Goal: Task Accomplishment & Management: Manage account settings

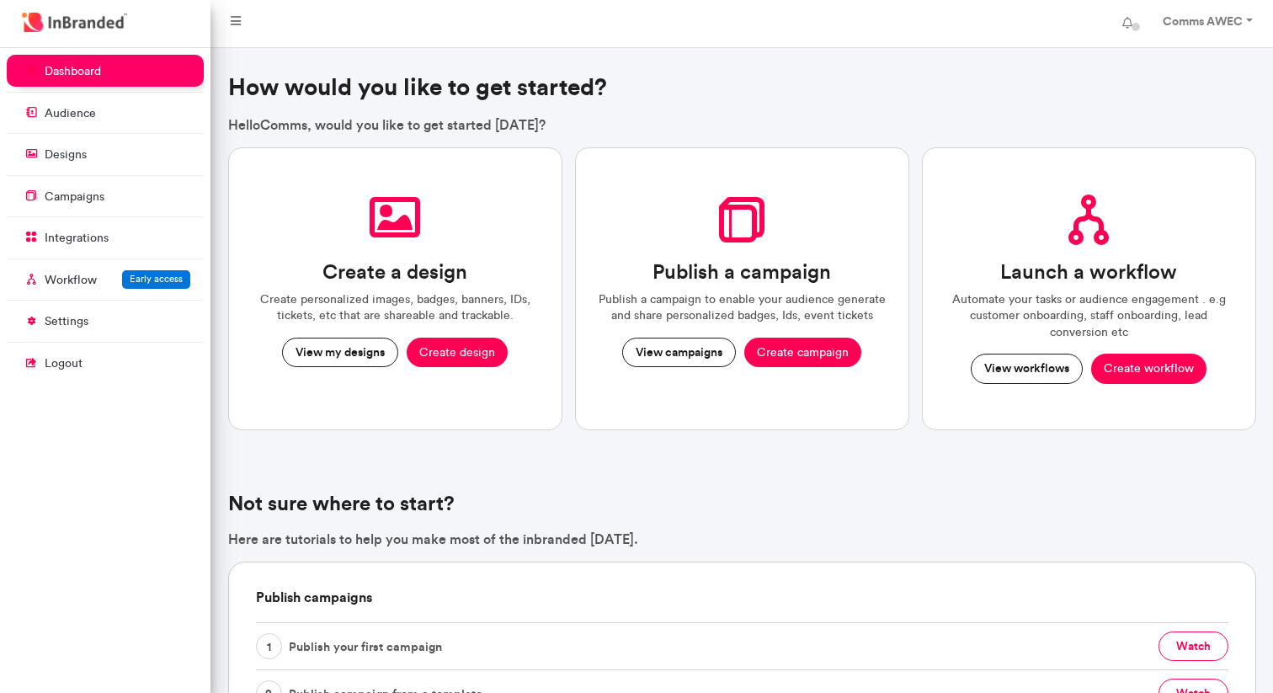
scroll to position [8, 1]
click at [72, 203] on p "campaigns" at bounding box center [75, 197] width 60 height 17
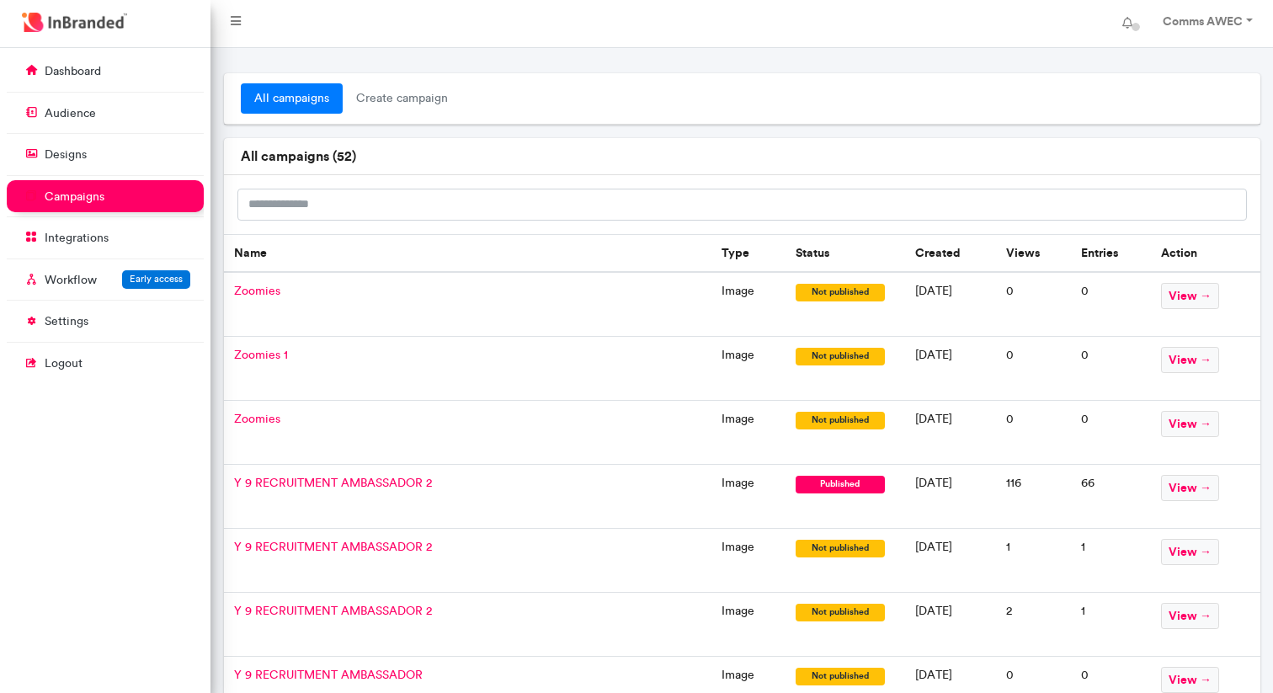
click at [258, 291] on span "Zoomies" at bounding box center [257, 291] width 46 height 14
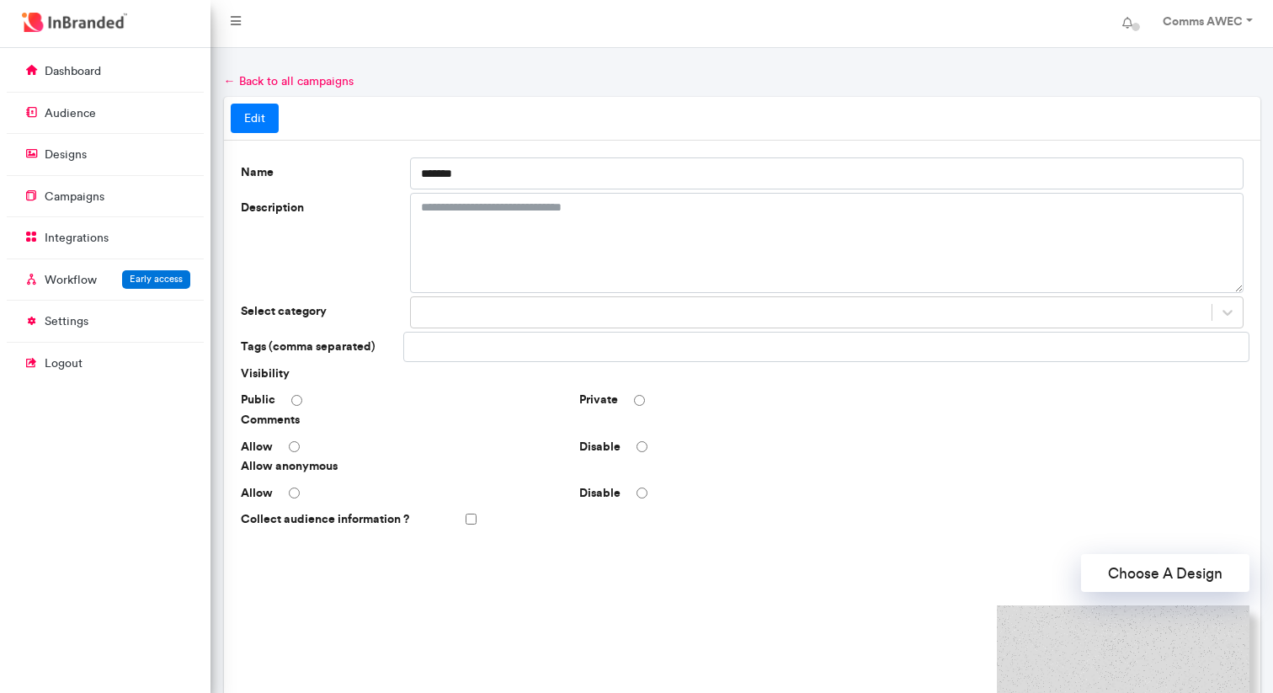
click at [225, 83] on link "← Back to all campaigns" at bounding box center [289, 81] width 130 height 14
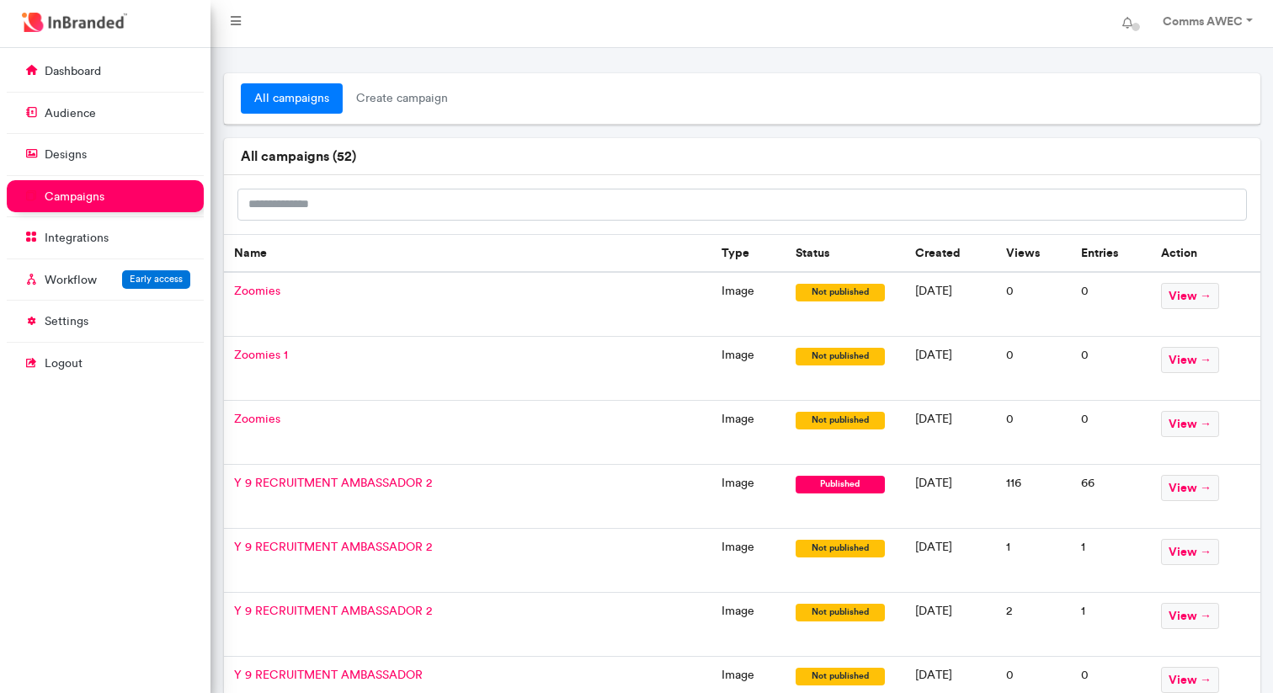
click at [267, 358] on span "Zoomies 1" at bounding box center [261, 355] width 54 height 14
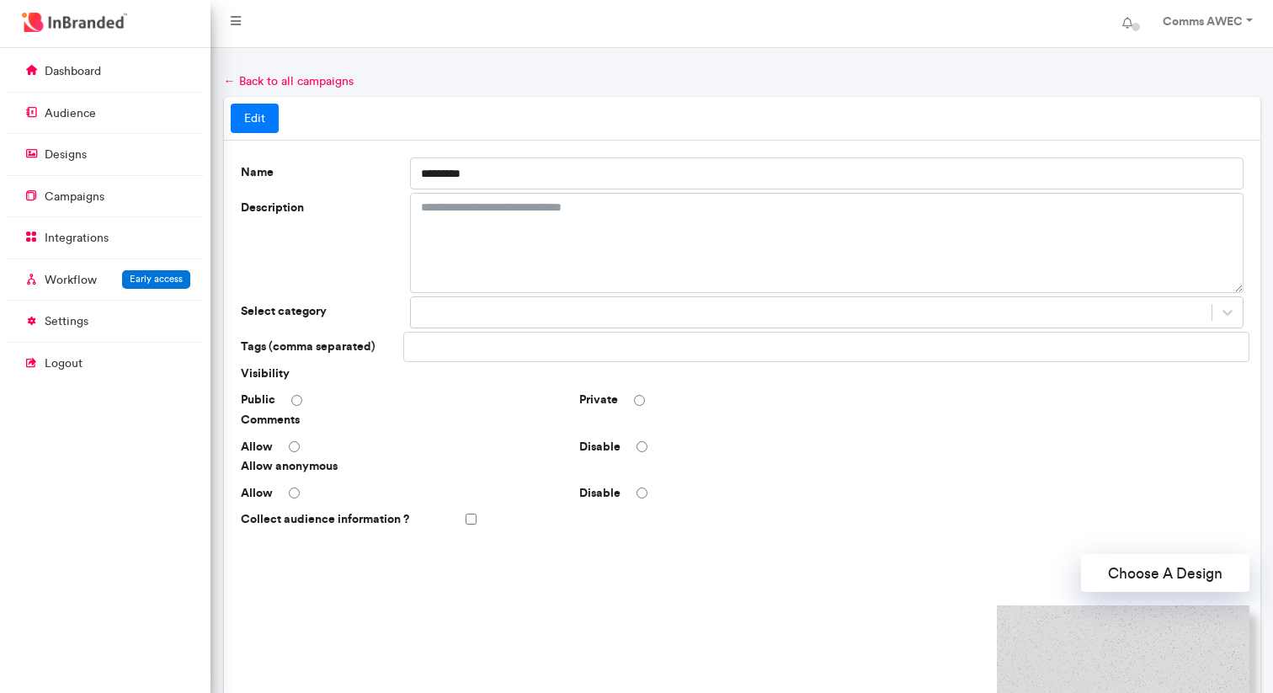
click at [235, 80] on link "← Back to all campaigns" at bounding box center [289, 81] width 130 height 14
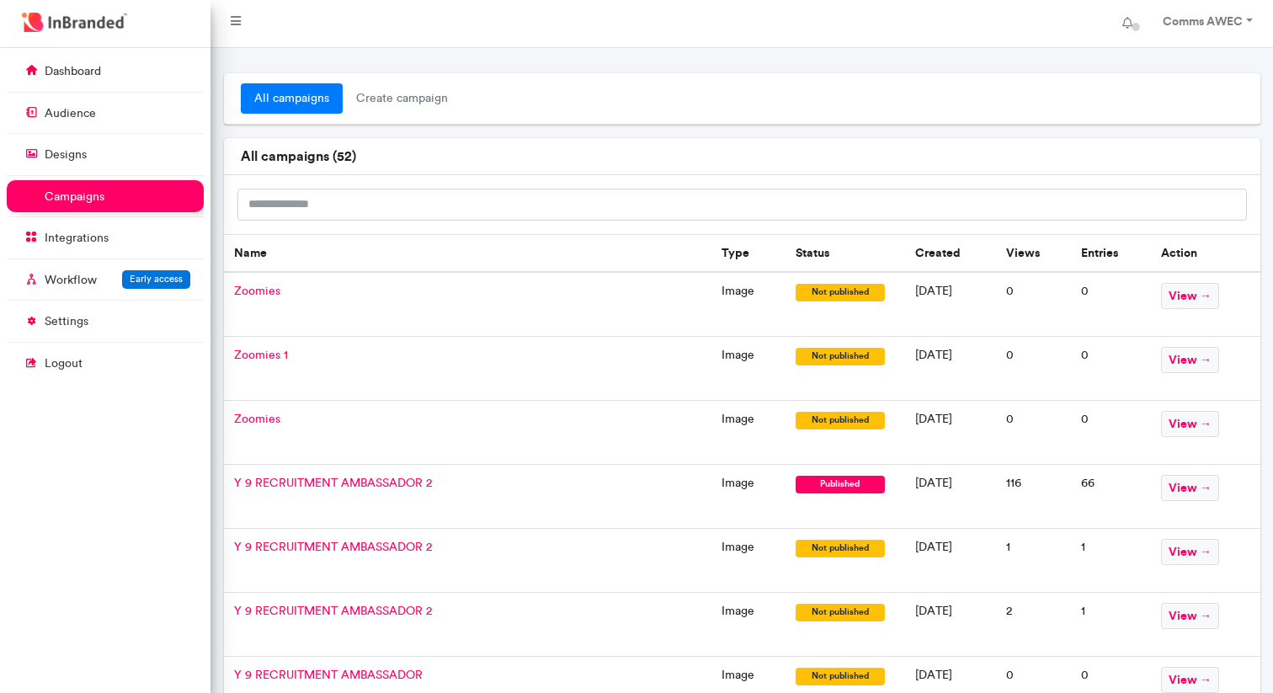
click at [267, 296] on span "Zoomies" at bounding box center [257, 291] width 46 height 14
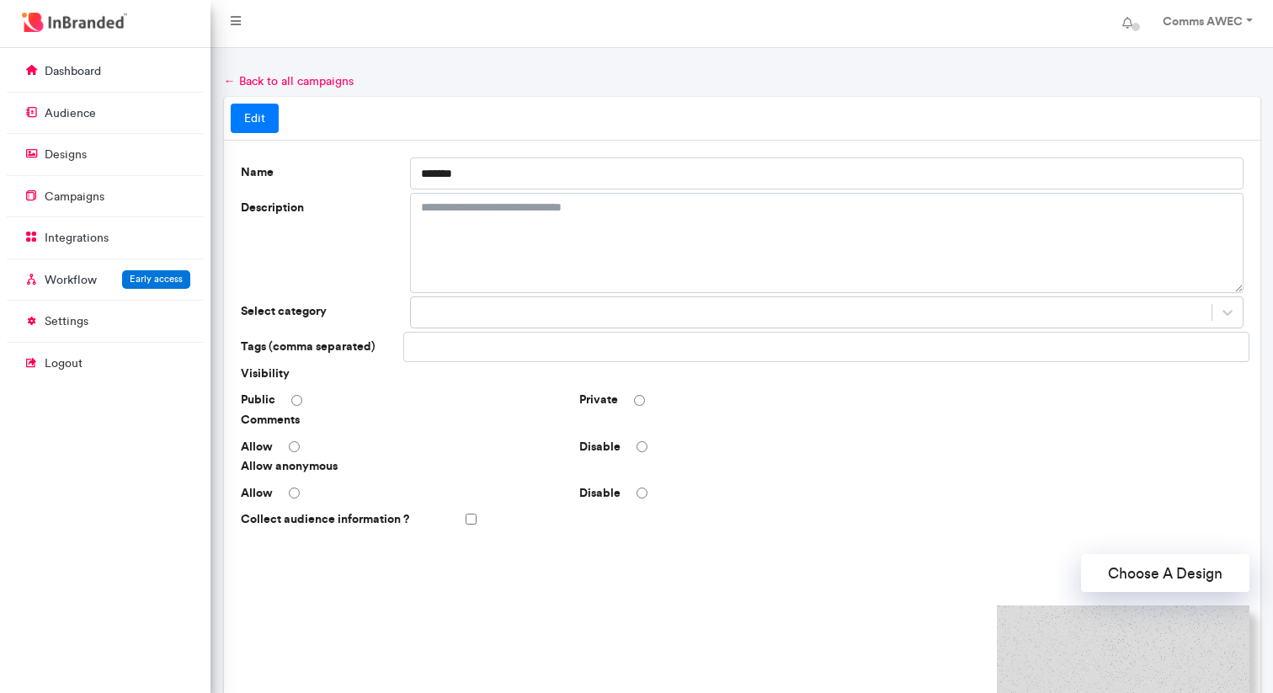
scroll to position [403, 0]
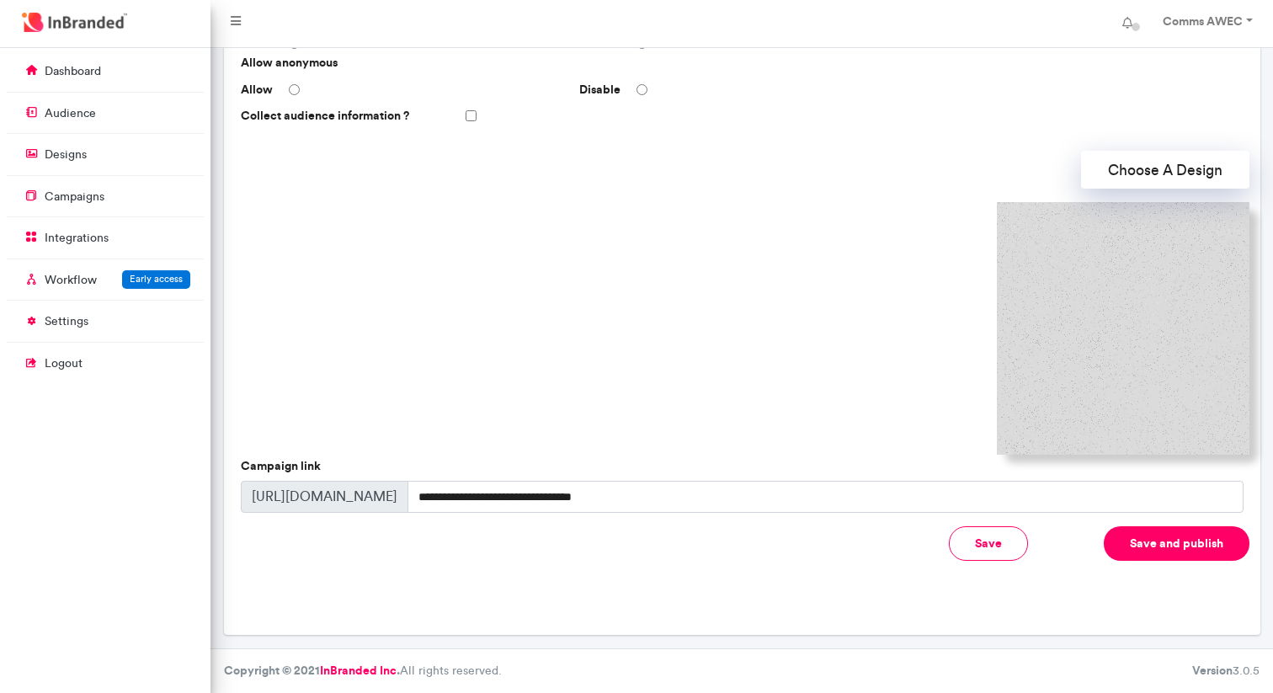
click at [1166, 545] on button "Save and publish" at bounding box center [1177, 543] width 146 height 35
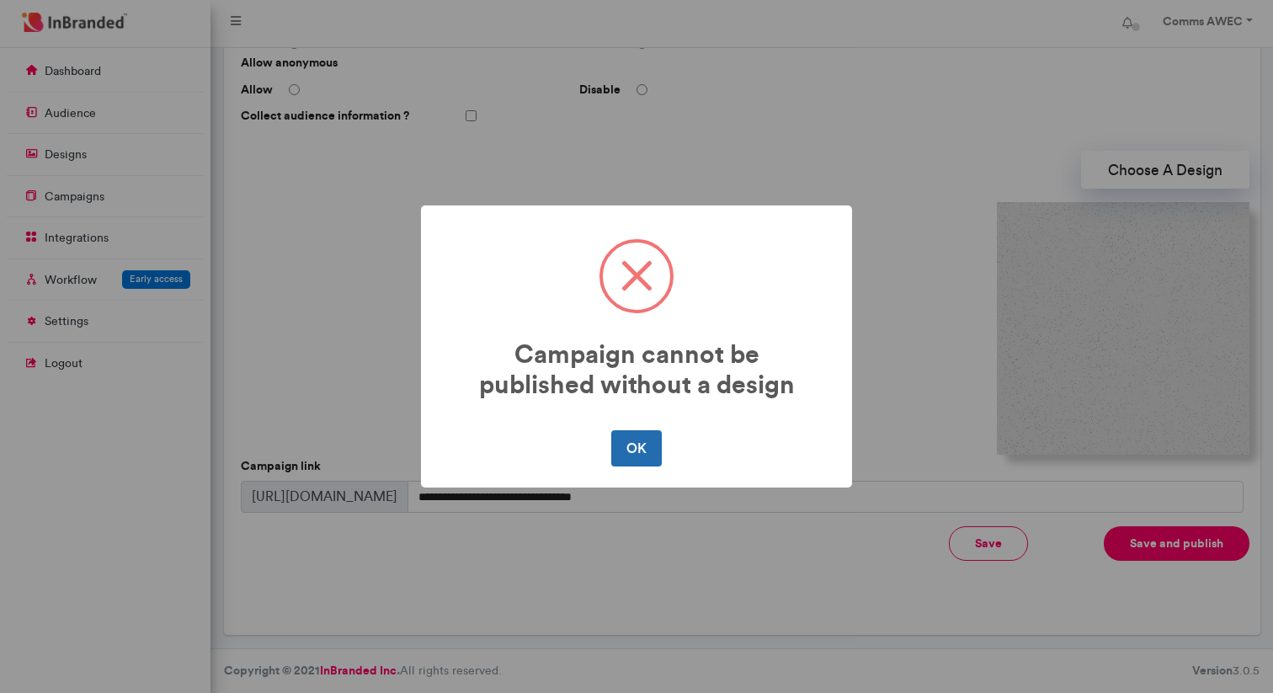
click at [638, 444] on button "OK" at bounding box center [636, 447] width 50 height 35
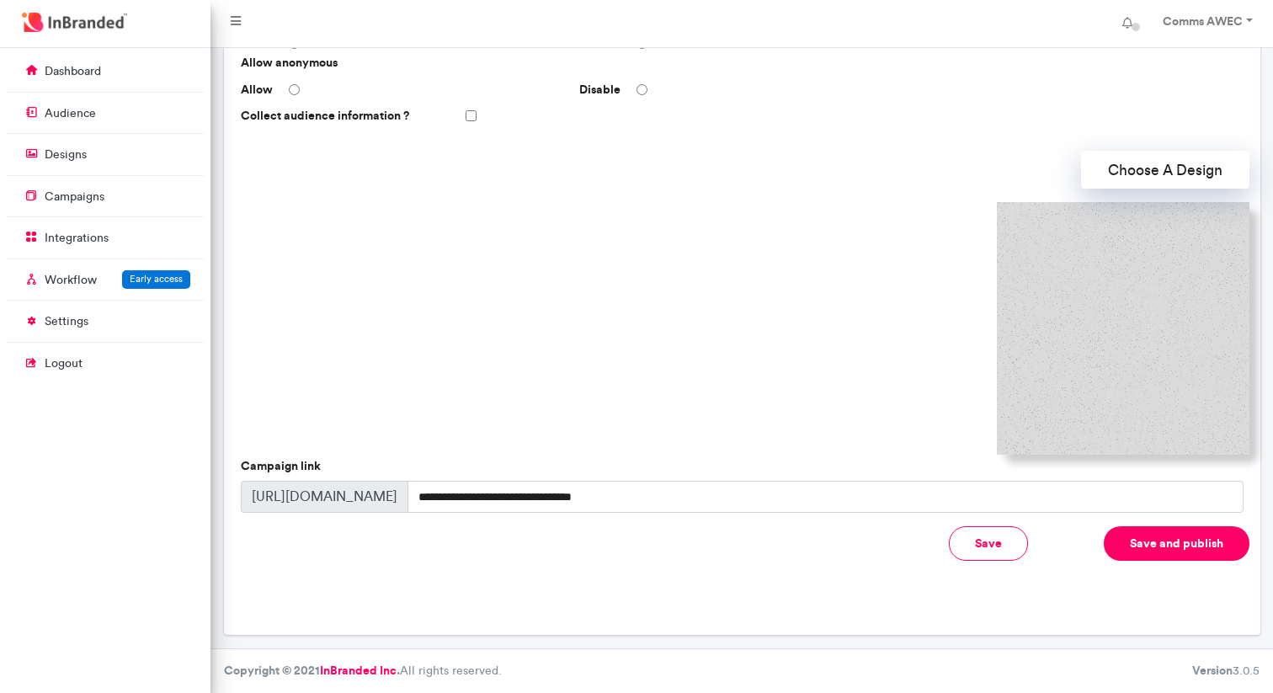
click at [1056, 349] on img at bounding box center [1123, 328] width 253 height 253
click at [1131, 174] on button "Choose A Design" at bounding box center [1165, 170] width 168 height 38
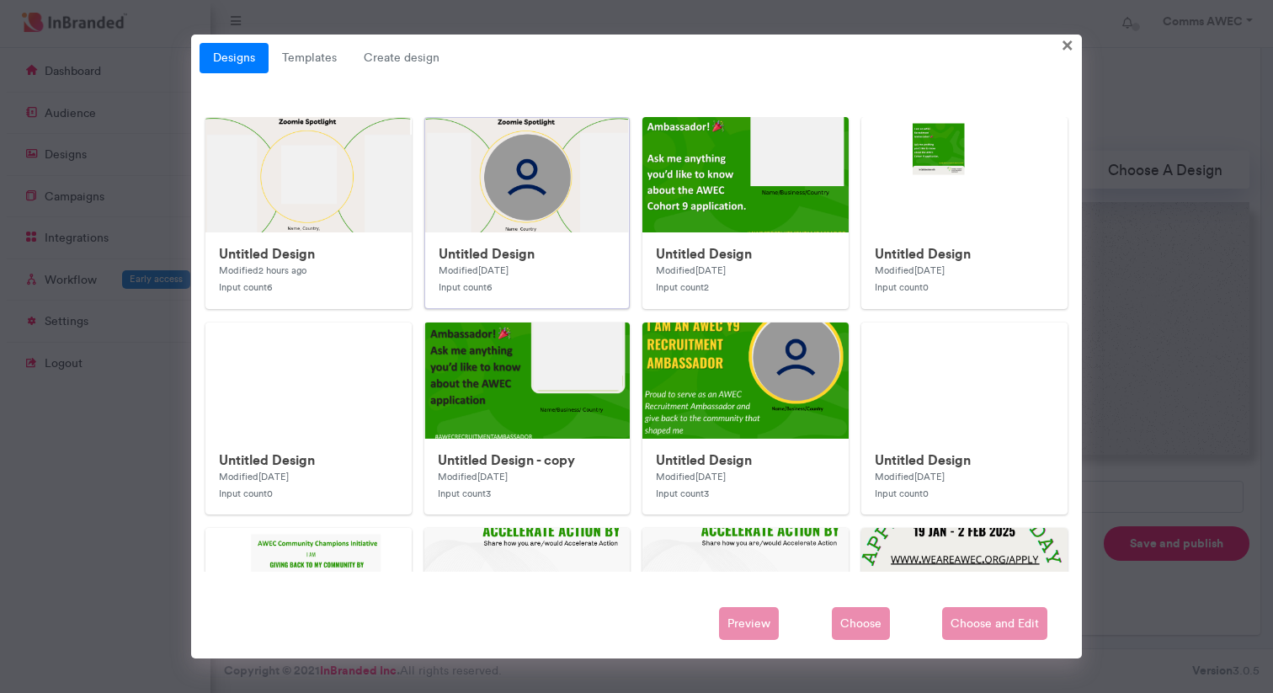
click at [520, 201] on img at bounding box center [762, 455] width 674 height 674
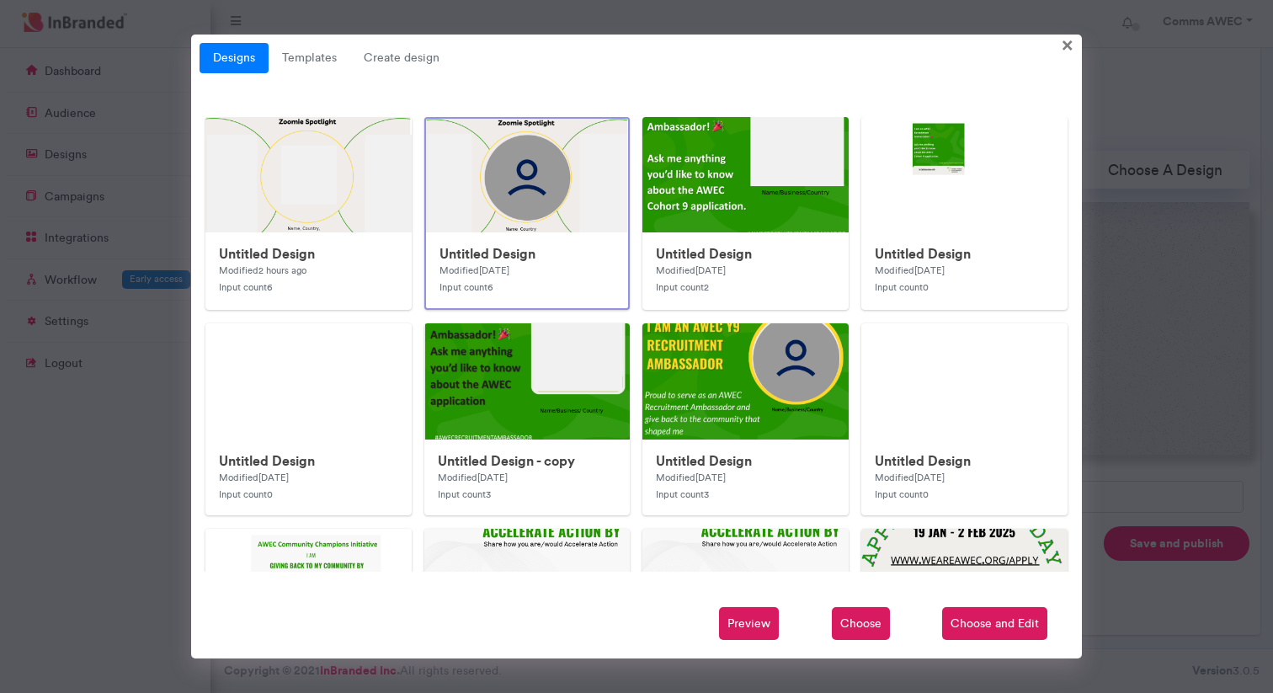
click at [986, 628] on span "Choose and Edit" at bounding box center [994, 624] width 105 height 34
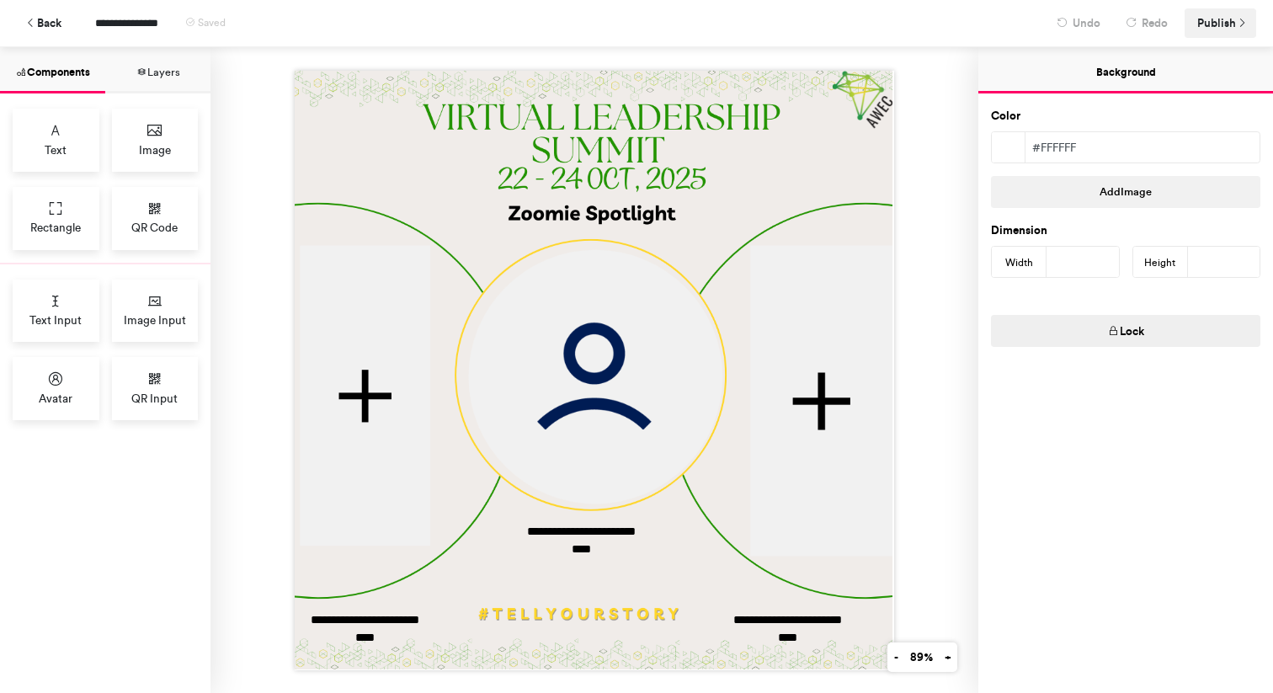
click at [1236, 22] on icon at bounding box center [1242, 24] width 12 height 12
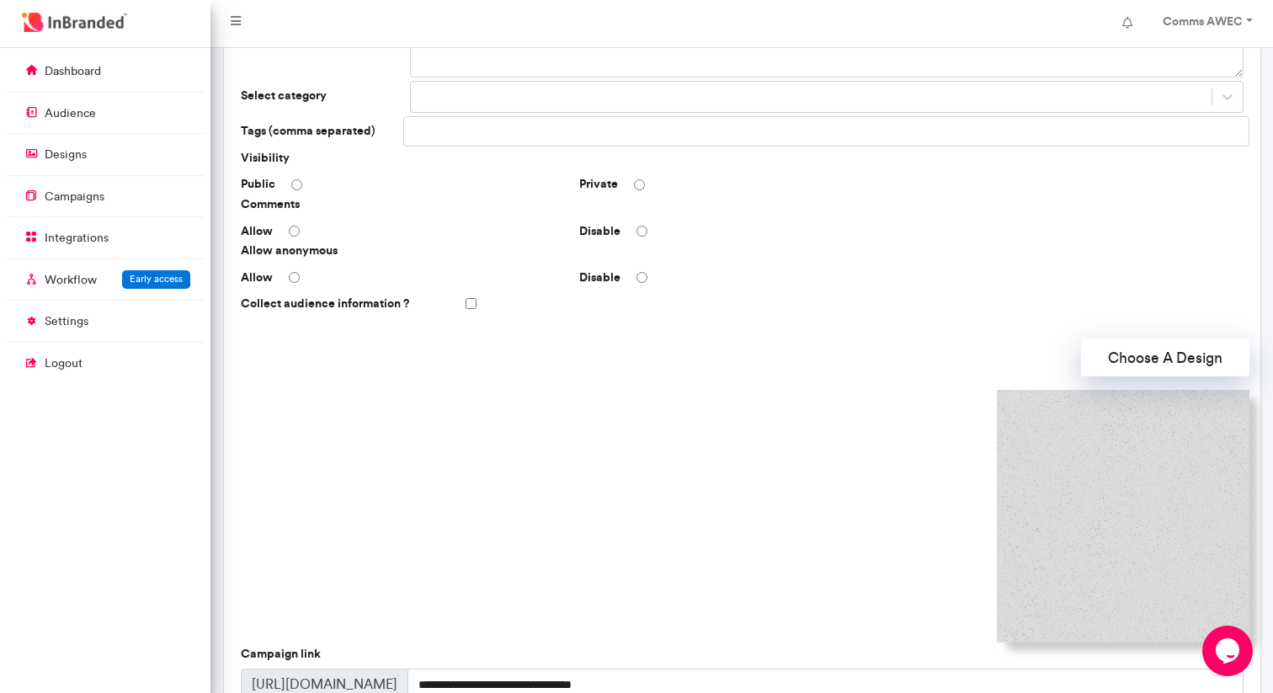
scroll to position [403, 0]
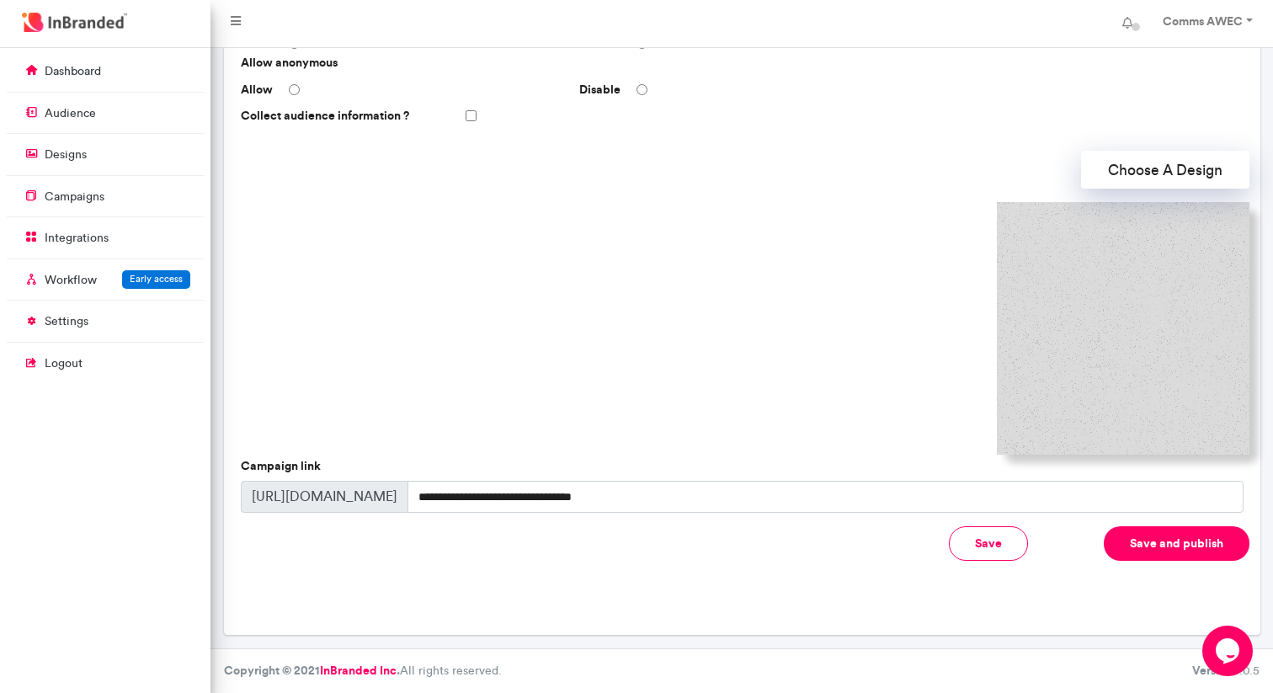
click at [1190, 551] on button "Save and publish" at bounding box center [1177, 543] width 146 height 35
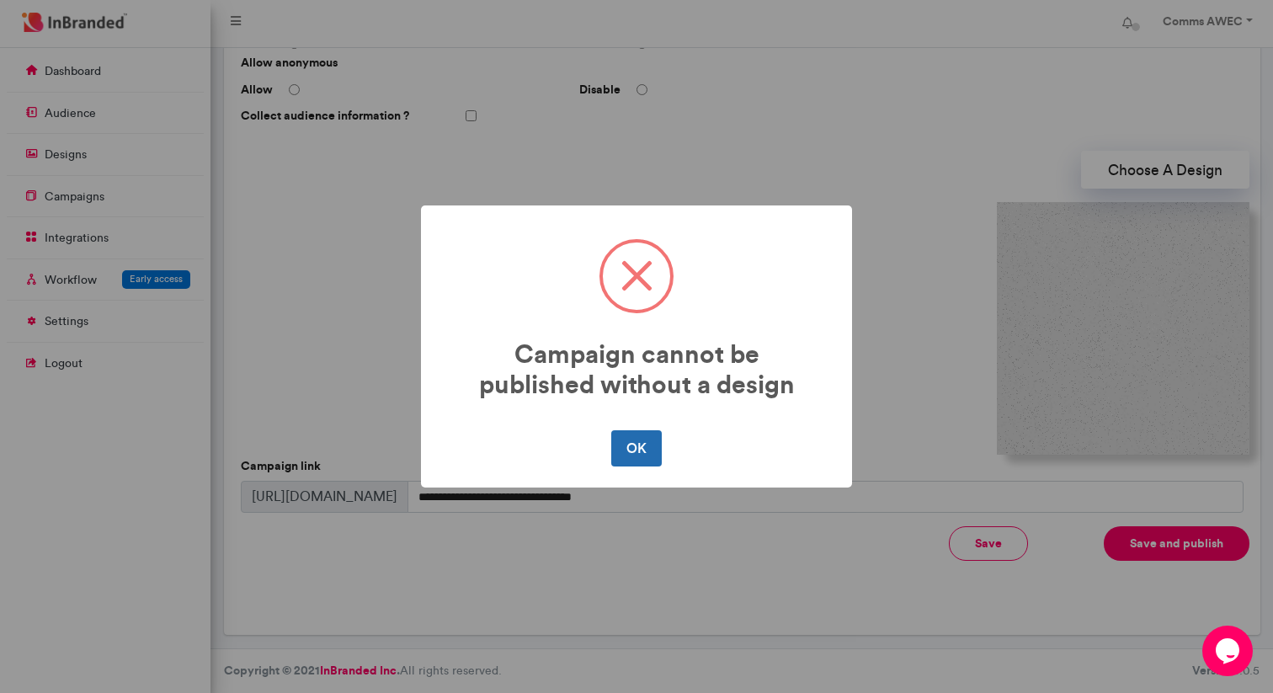
click at [652, 452] on button "OK" at bounding box center [636, 447] width 50 height 35
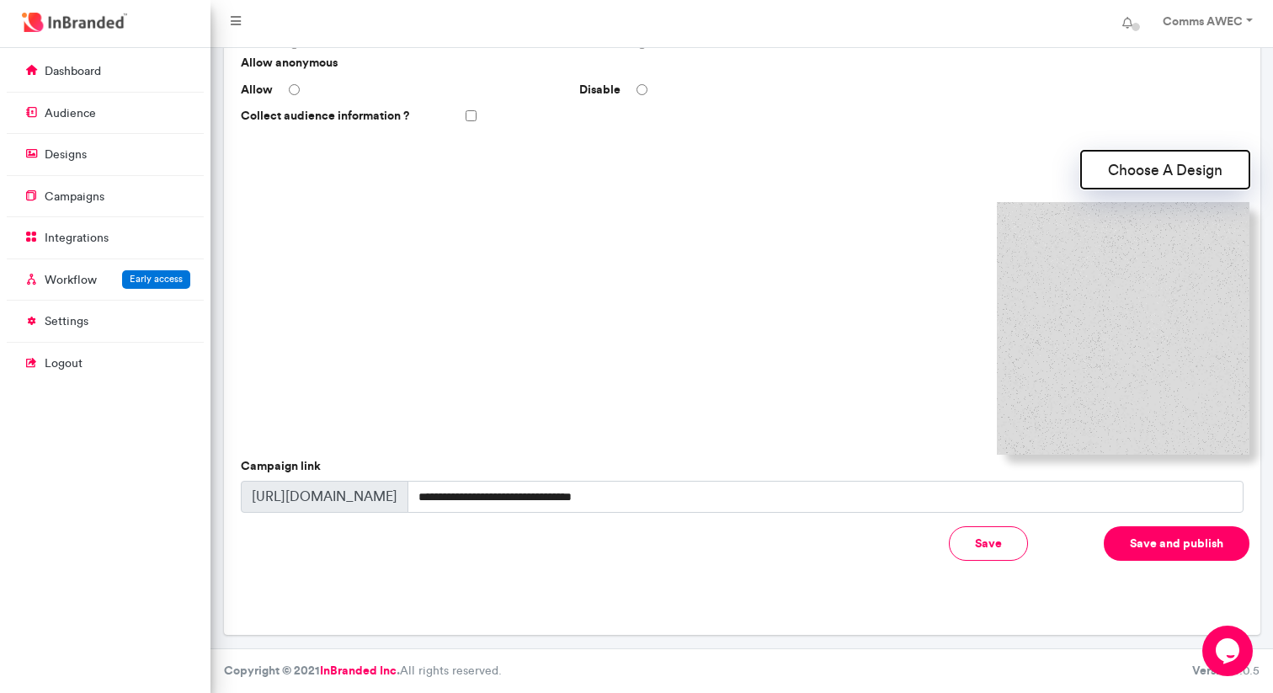
click at [1122, 172] on button "Choose A Design" at bounding box center [1165, 170] width 168 height 38
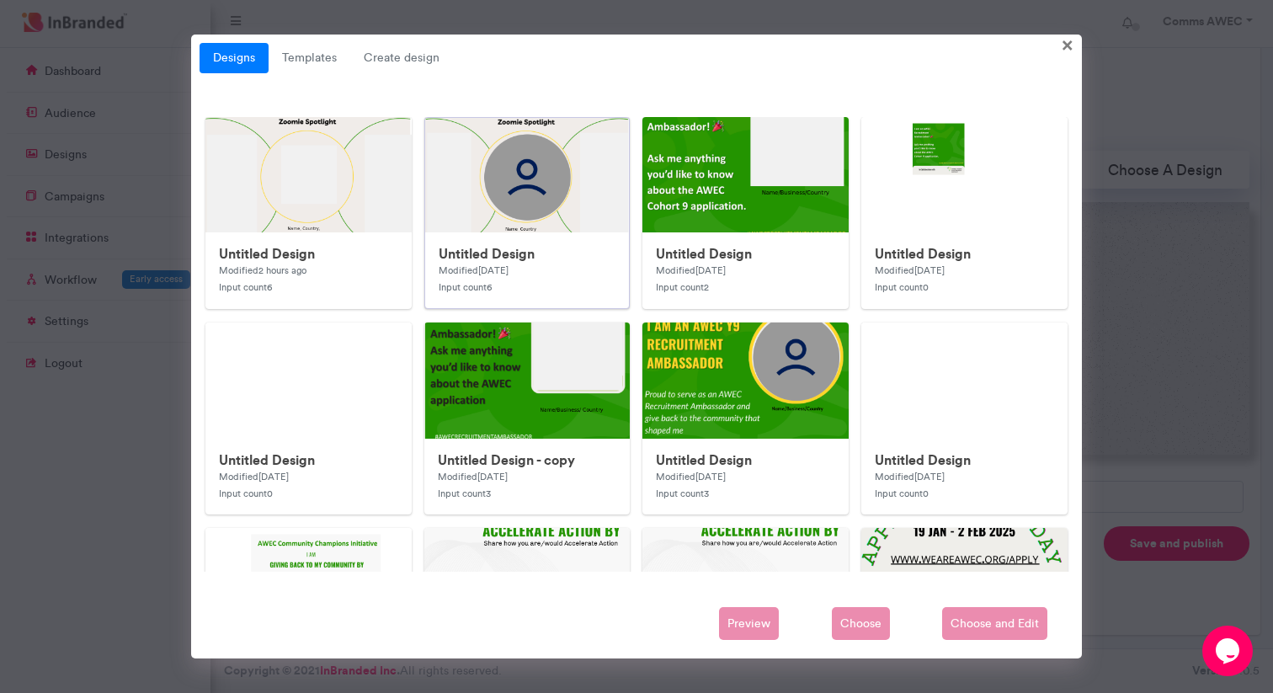
click at [565, 266] on div "Untitled Design Modified 1 day ago Input count 6" at bounding box center [527, 270] width 205 height 76
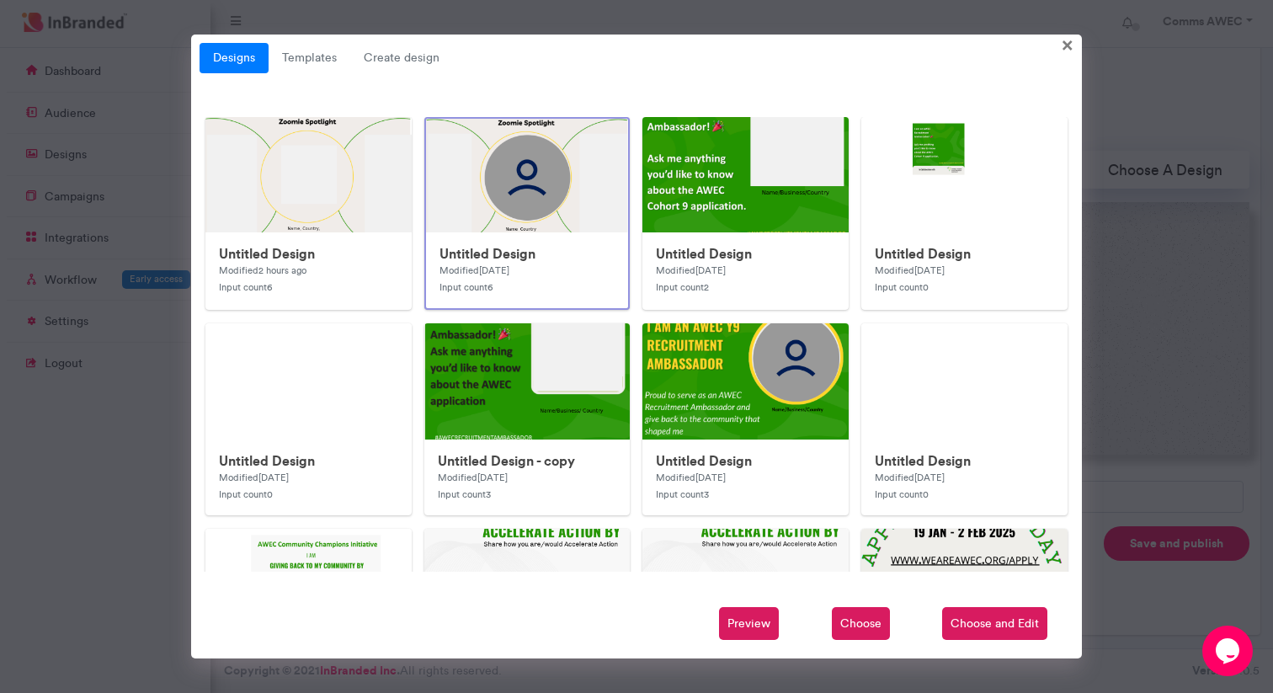
click at [877, 638] on span "Choose" at bounding box center [861, 624] width 58 height 34
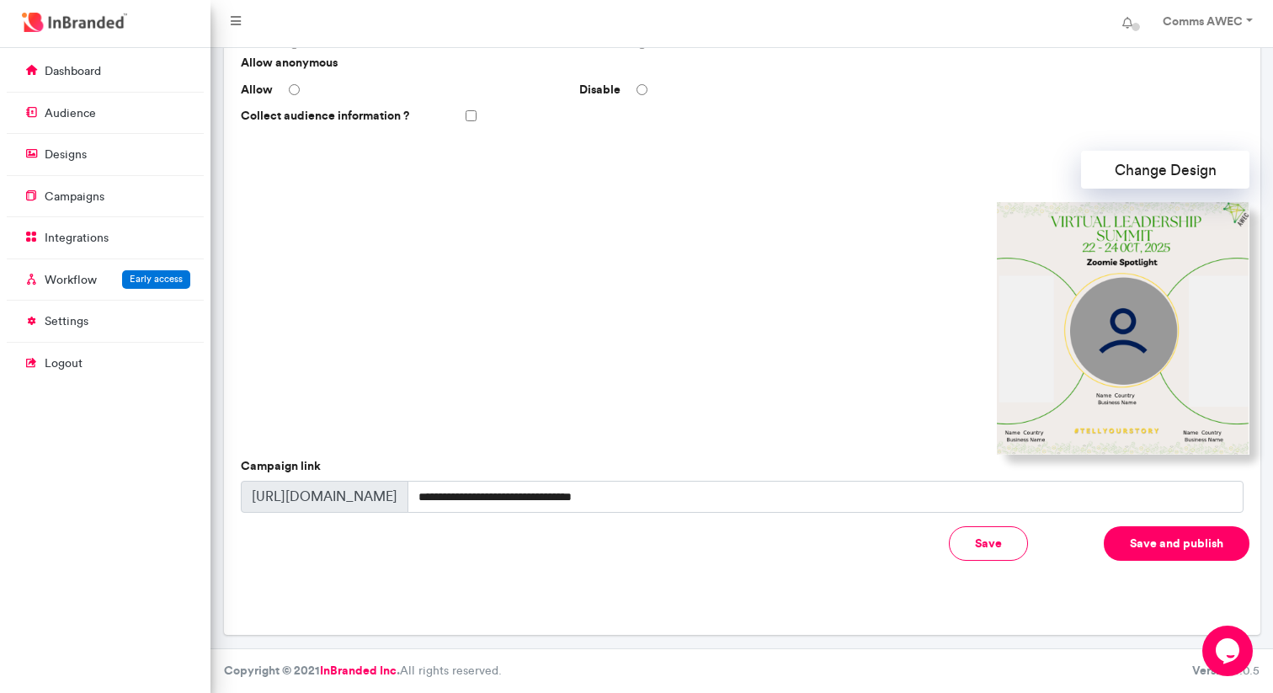
click at [1154, 544] on button "Save and publish" at bounding box center [1177, 543] width 146 height 35
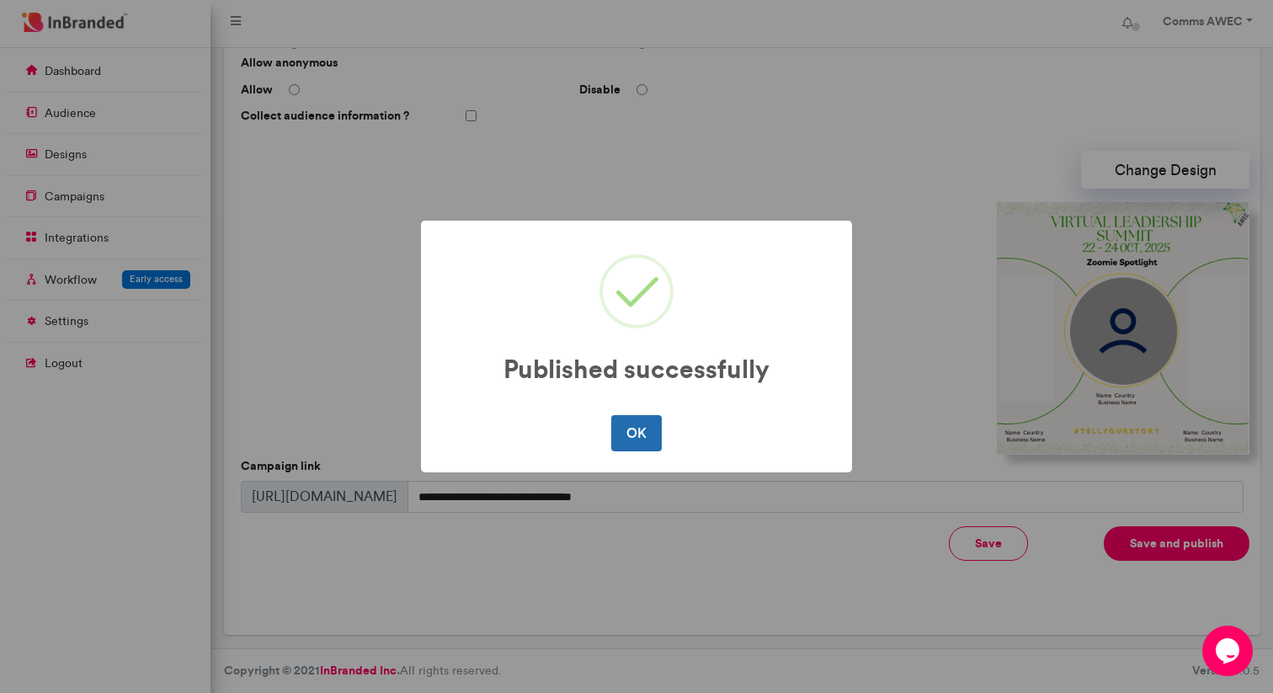
click at [651, 430] on button "OK" at bounding box center [636, 432] width 50 height 35
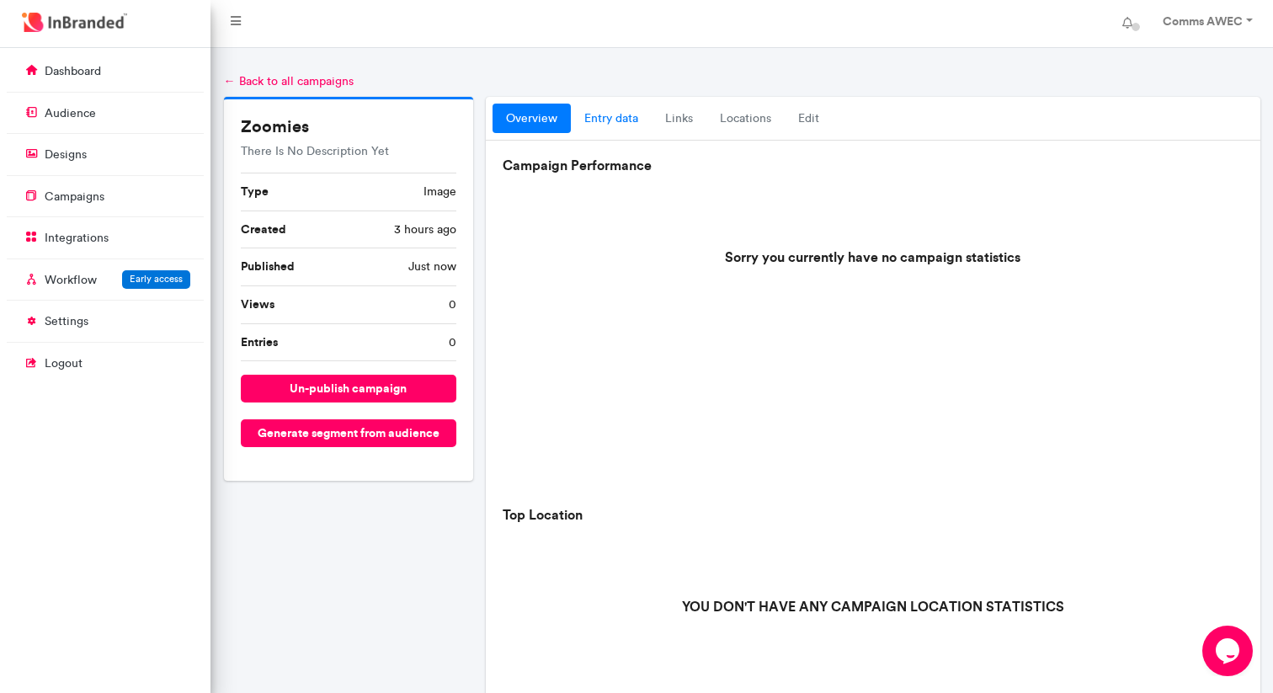
click at [606, 126] on link "entry data" at bounding box center [611, 119] width 81 height 30
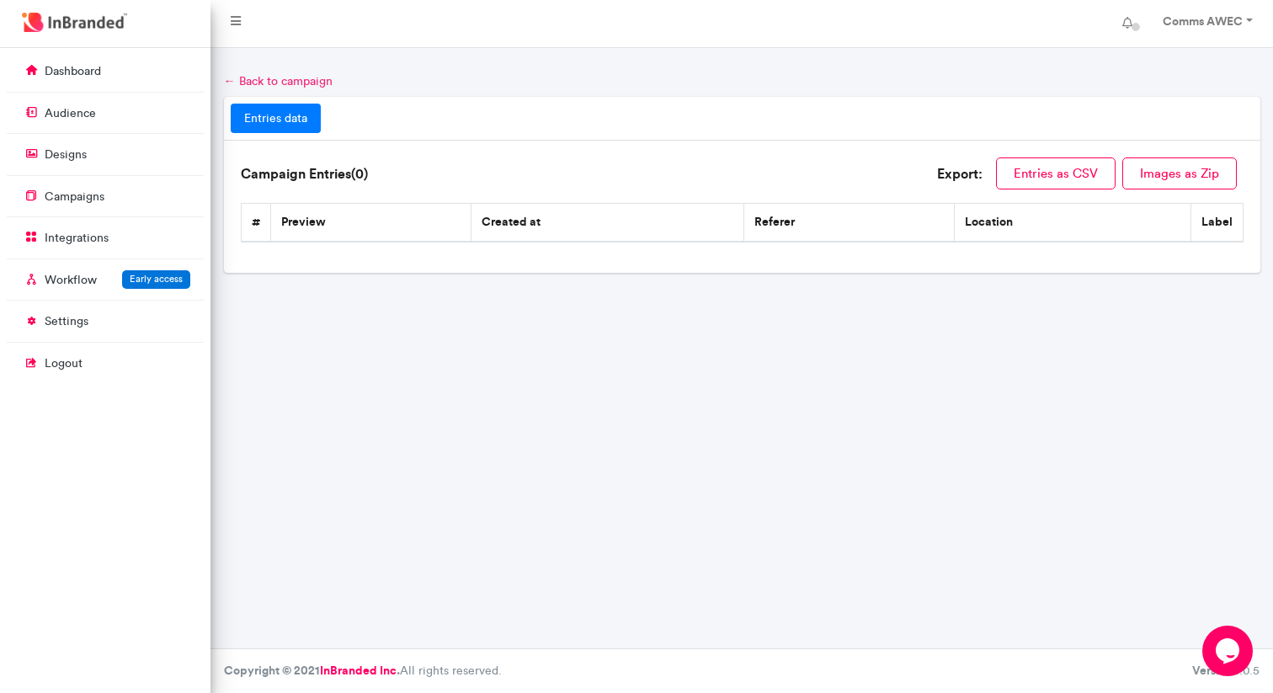
click at [236, 78] on link "← Back to campaign" at bounding box center [278, 81] width 109 height 14
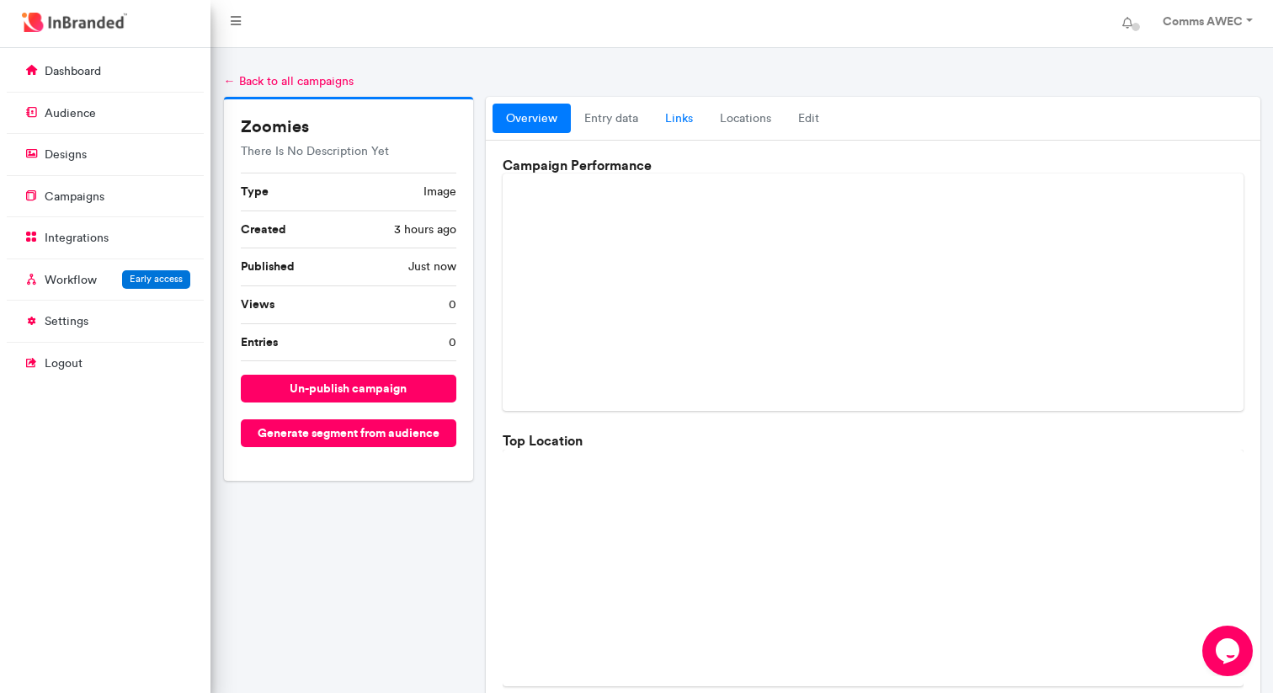
click at [686, 118] on link "links" at bounding box center [679, 119] width 55 height 30
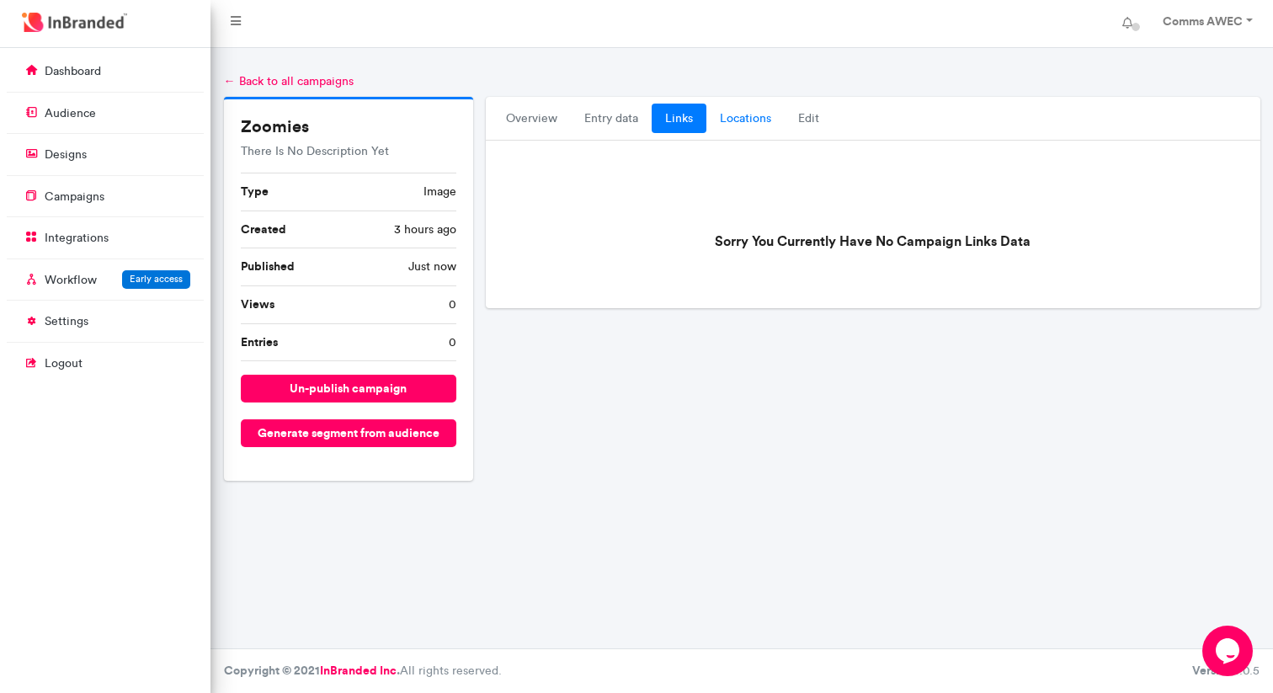
click at [737, 120] on link "locations" at bounding box center [746, 119] width 78 height 30
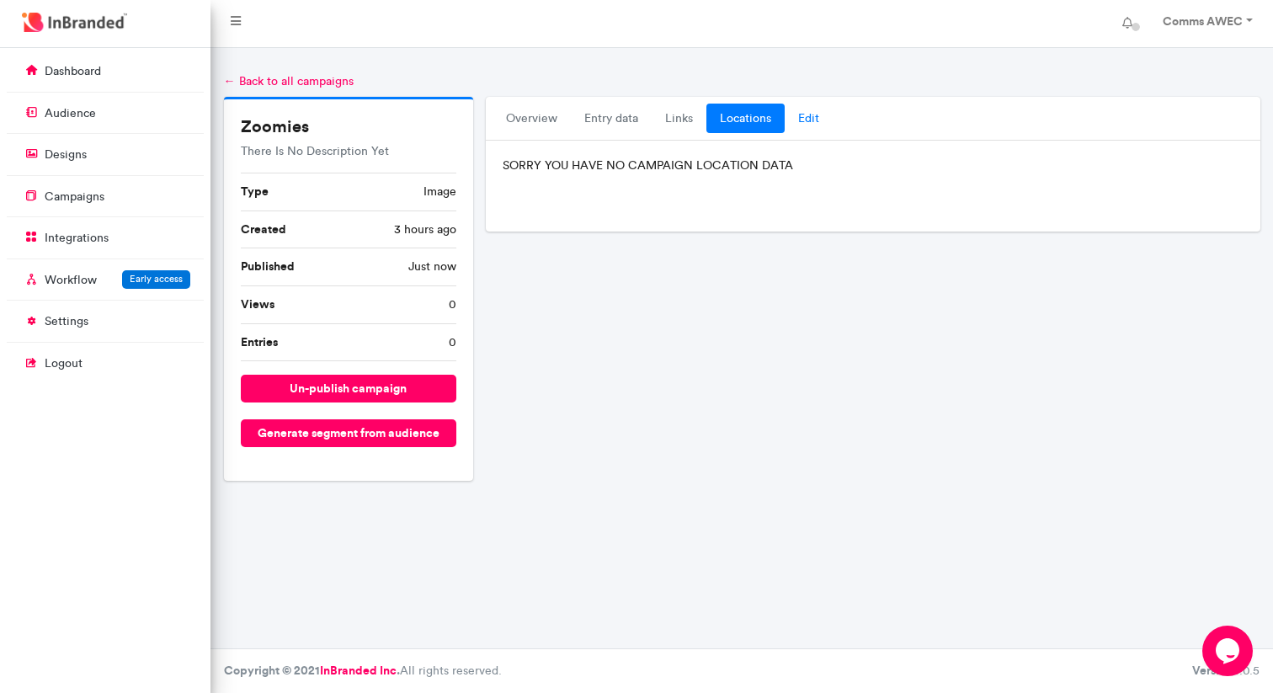
click at [803, 123] on link "Edit" at bounding box center [809, 119] width 48 height 30
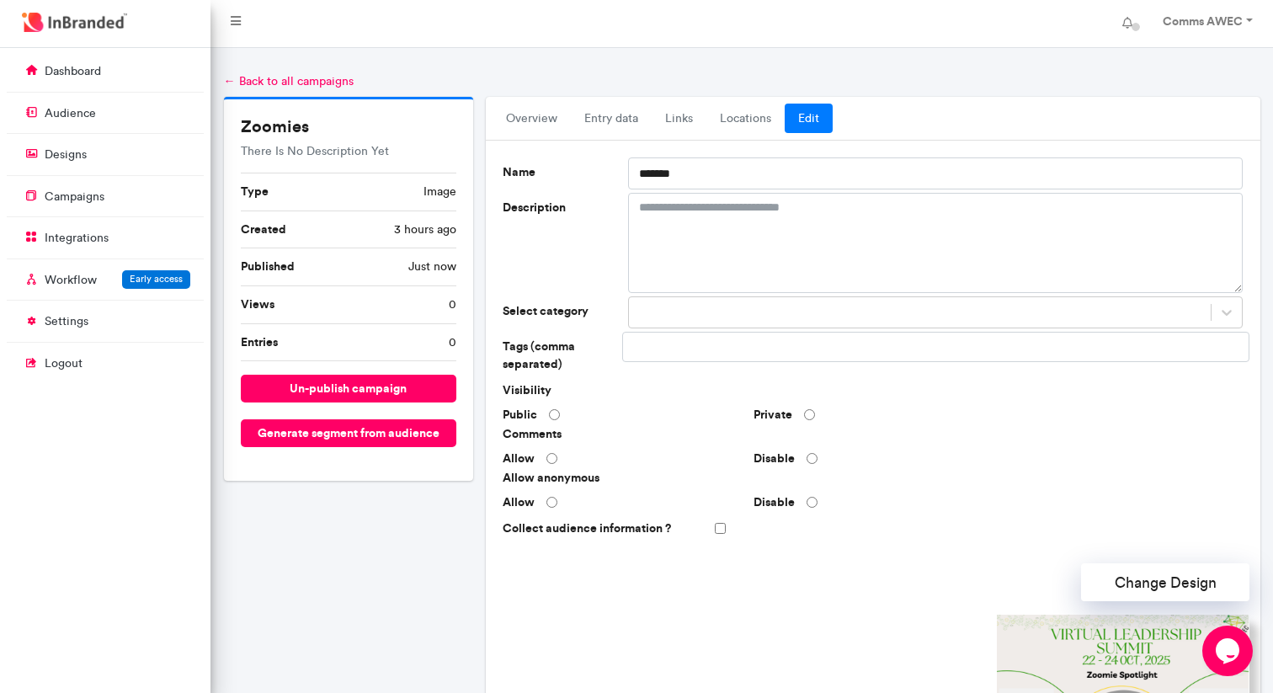
scroll to position [413, 0]
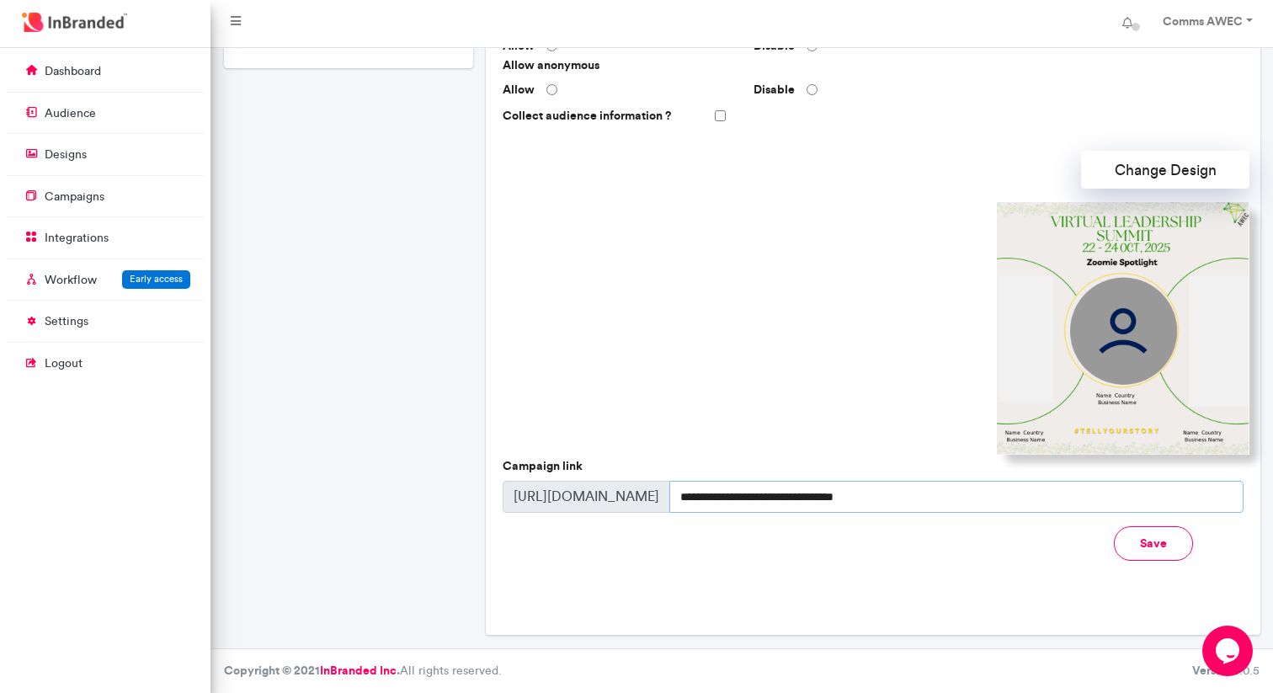
click at [940, 501] on input "**********" at bounding box center [957, 497] width 574 height 32
click at [931, 533] on div "Save Save and publish" at bounding box center [1061, 551] width 376 height 51
drag, startPoint x: 517, startPoint y: 495, endPoint x: 908, endPoint y: 495, distance: 390.8
click at [908, 495] on div "**********" at bounding box center [873, 497] width 741 height 32
click at [819, 313] on div at bounding box center [874, 328] width 754 height 253
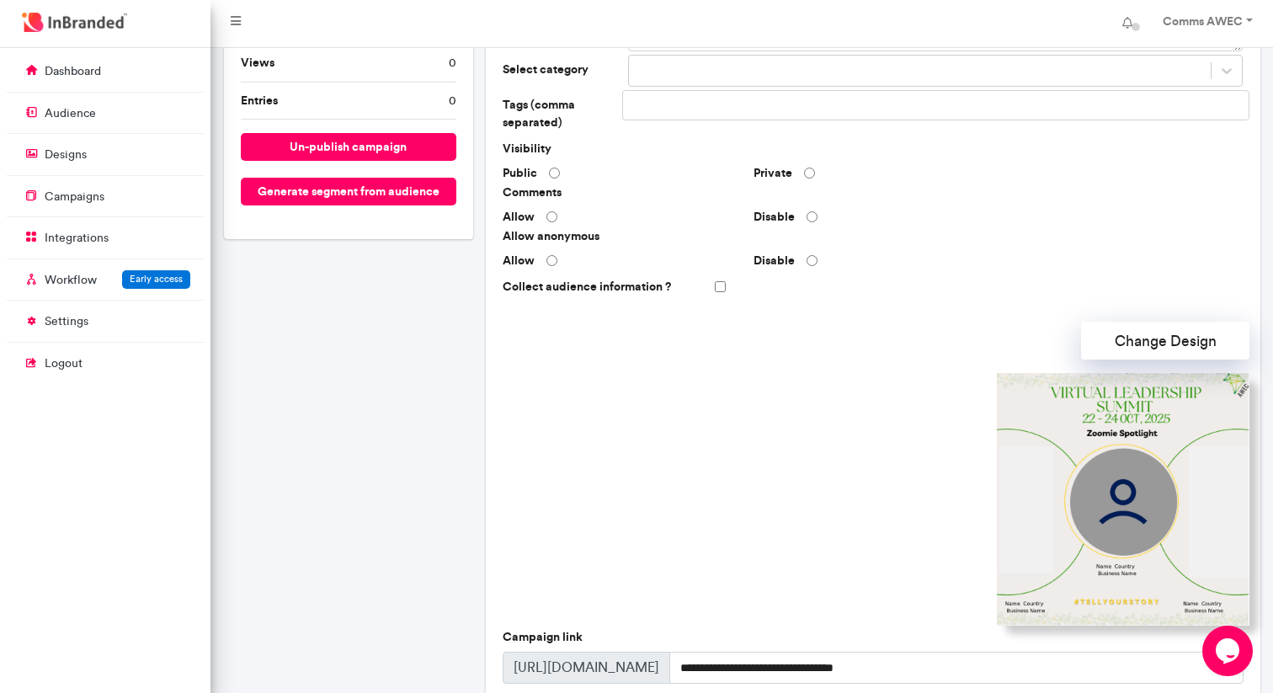
scroll to position [0, 0]
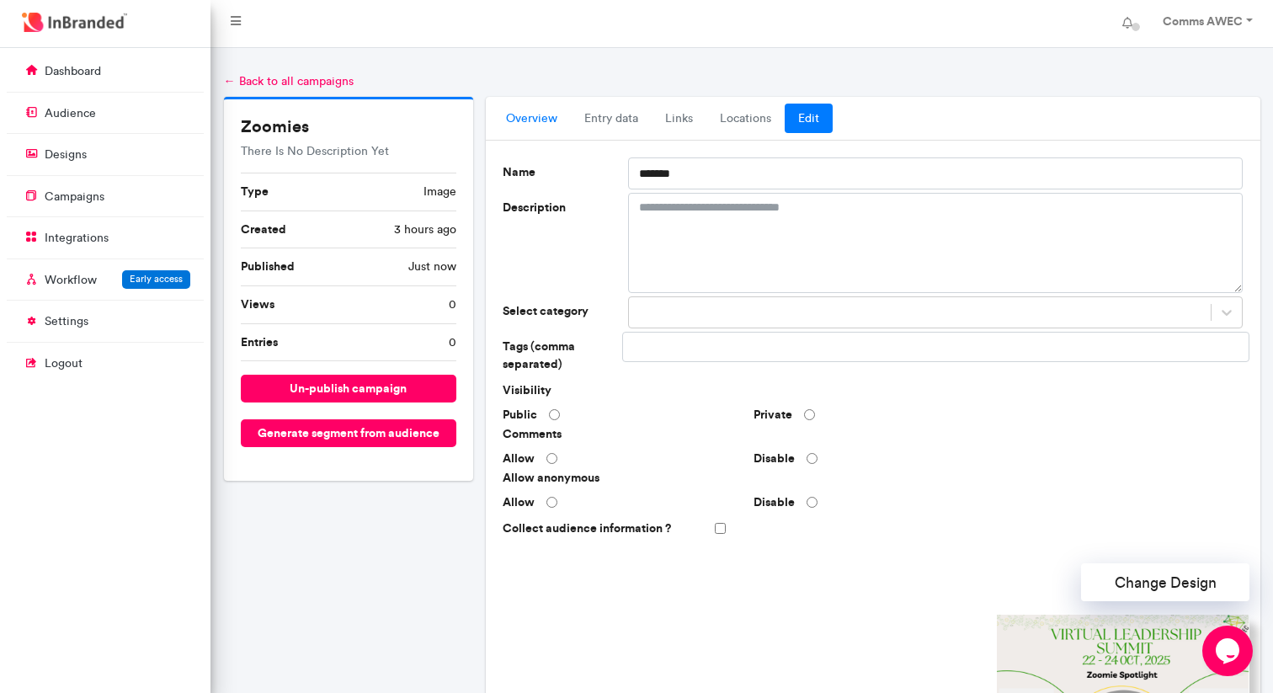
click at [541, 122] on link "overview" at bounding box center [532, 119] width 78 height 30
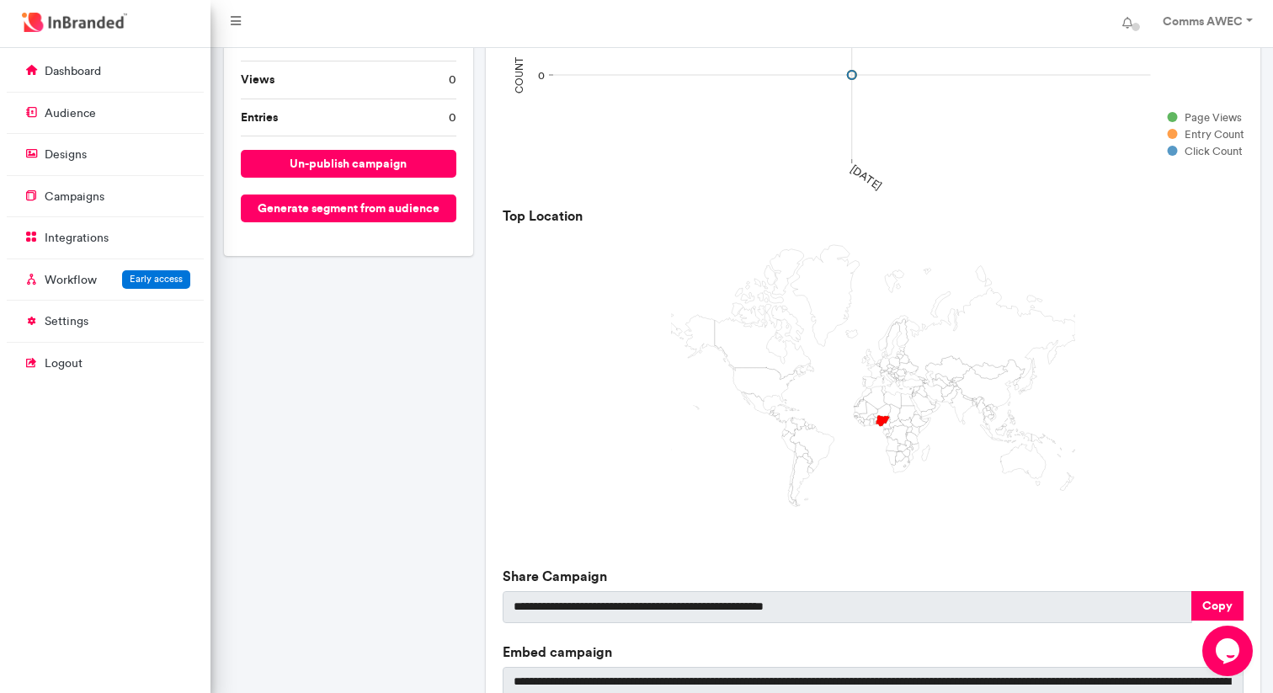
scroll to position [435, 0]
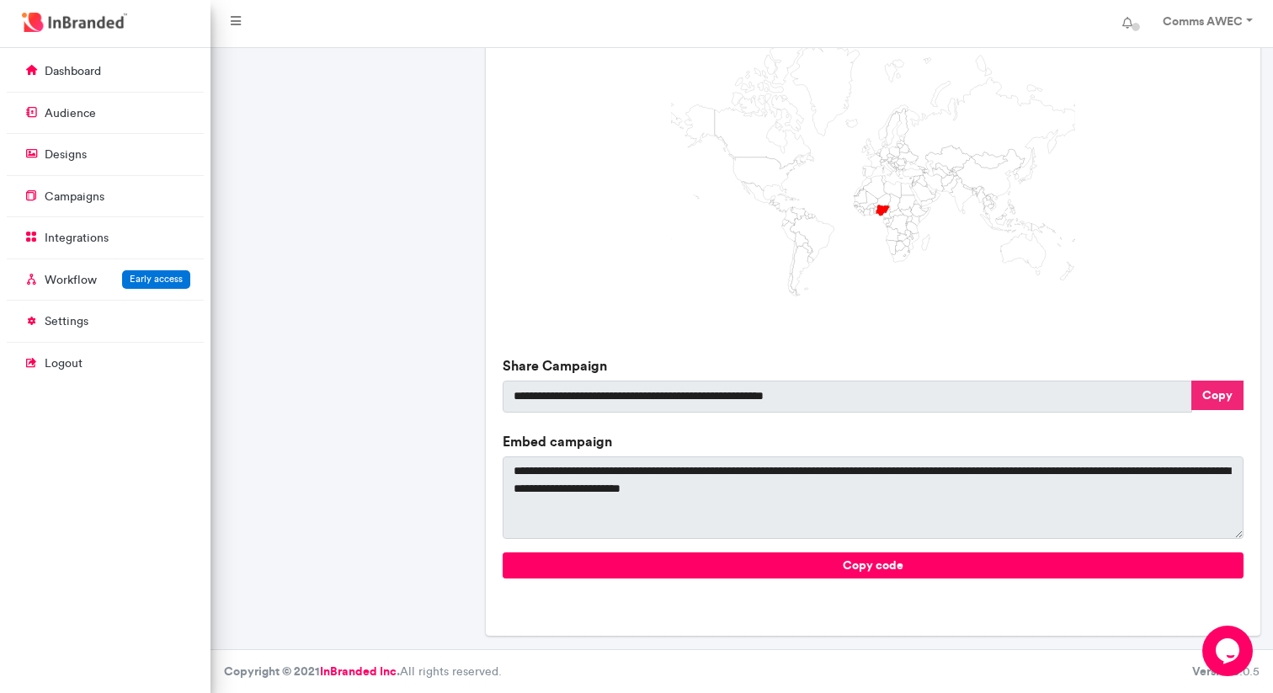
click at [1219, 395] on button "Copy" at bounding box center [1218, 395] width 52 height 29
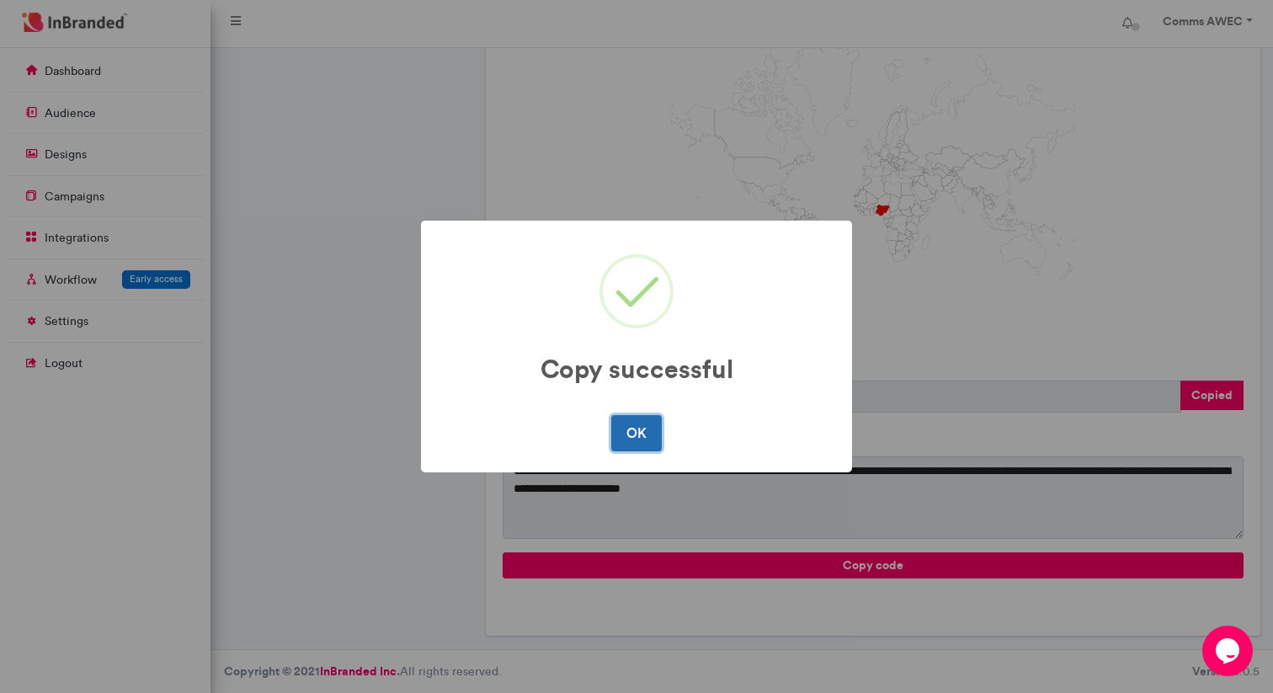
click at [643, 440] on button "OK" at bounding box center [636, 432] width 50 height 35
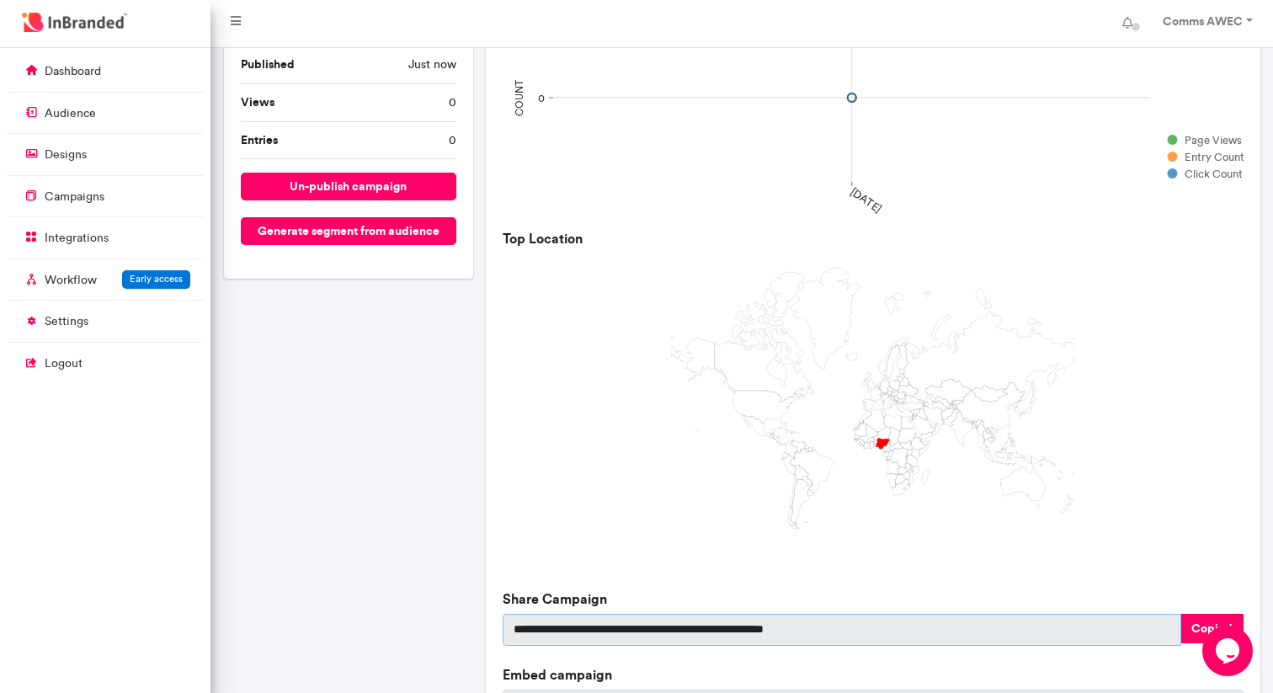
scroll to position [0, 0]
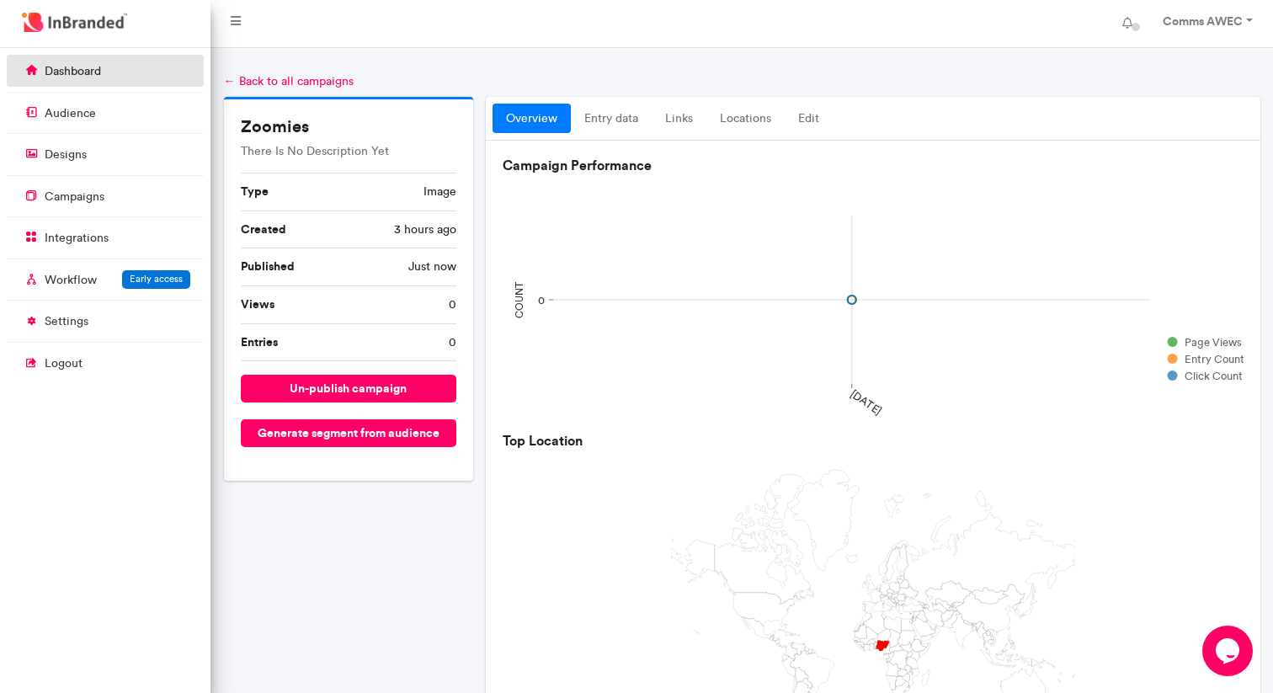
click at [99, 75] on p "dashboard" at bounding box center [73, 71] width 56 height 17
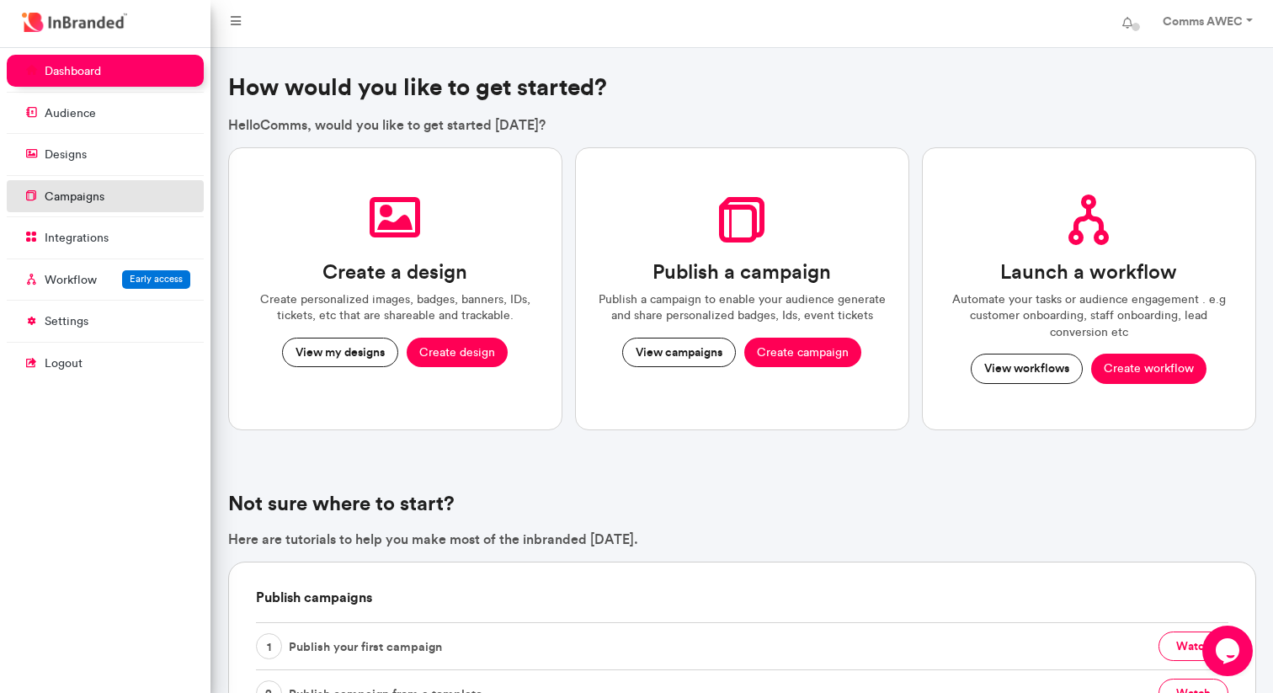
click at [111, 186] on link "campaigns" at bounding box center [105, 196] width 197 height 32
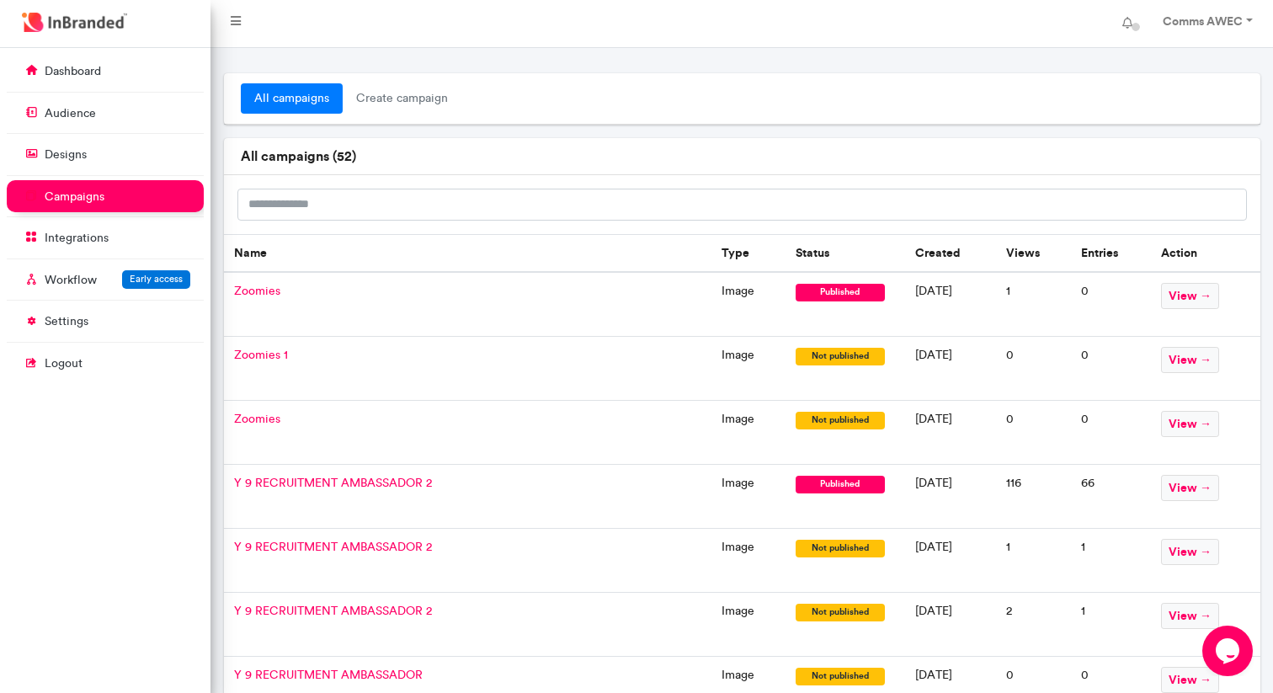
click at [270, 355] on span "Zoomies 1" at bounding box center [261, 355] width 54 height 14
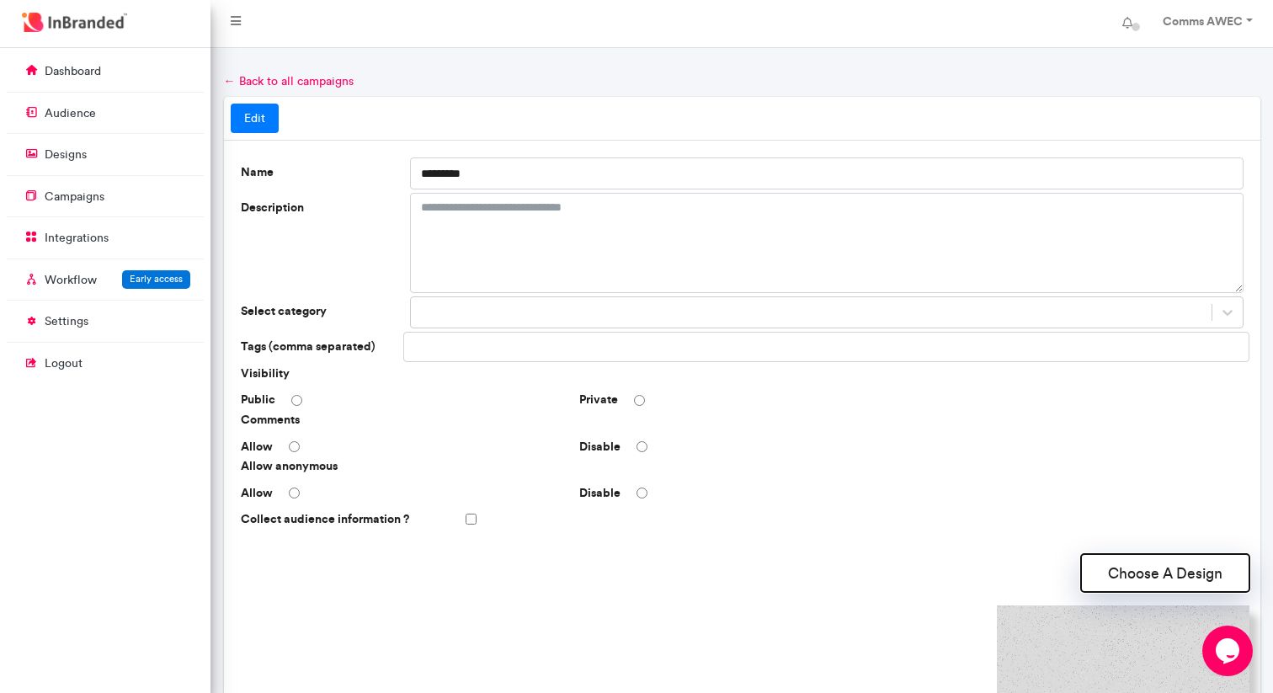
click at [1177, 582] on button "Choose A Design" at bounding box center [1165, 573] width 168 height 38
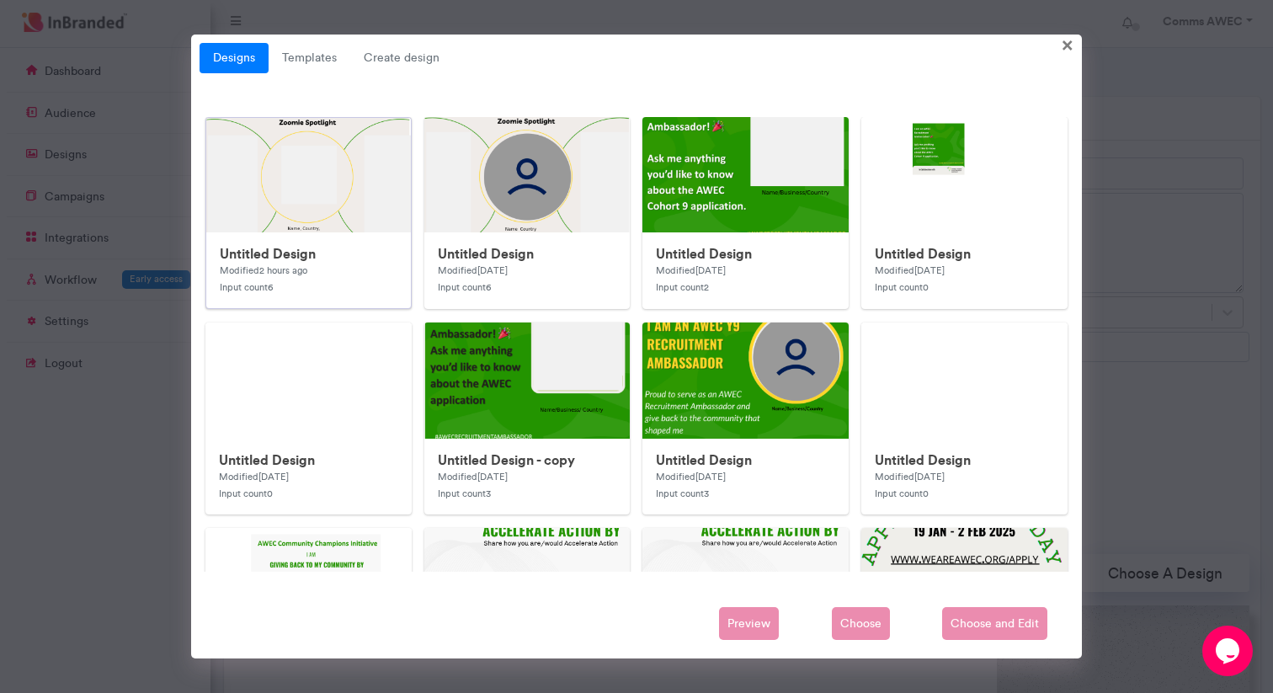
click at [358, 201] on img at bounding box center [543, 455] width 674 height 674
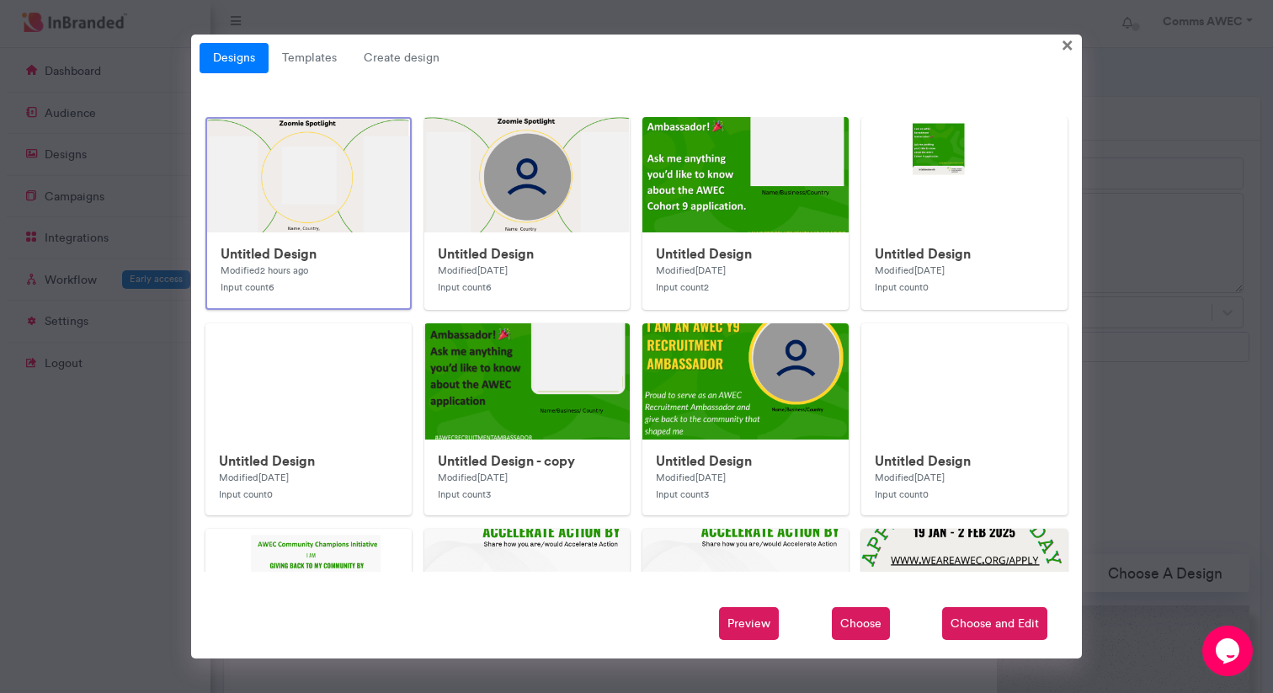
click at [973, 623] on span "Choose and Edit" at bounding box center [994, 624] width 105 height 34
